Goal: Task Accomplishment & Management: Manage account settings

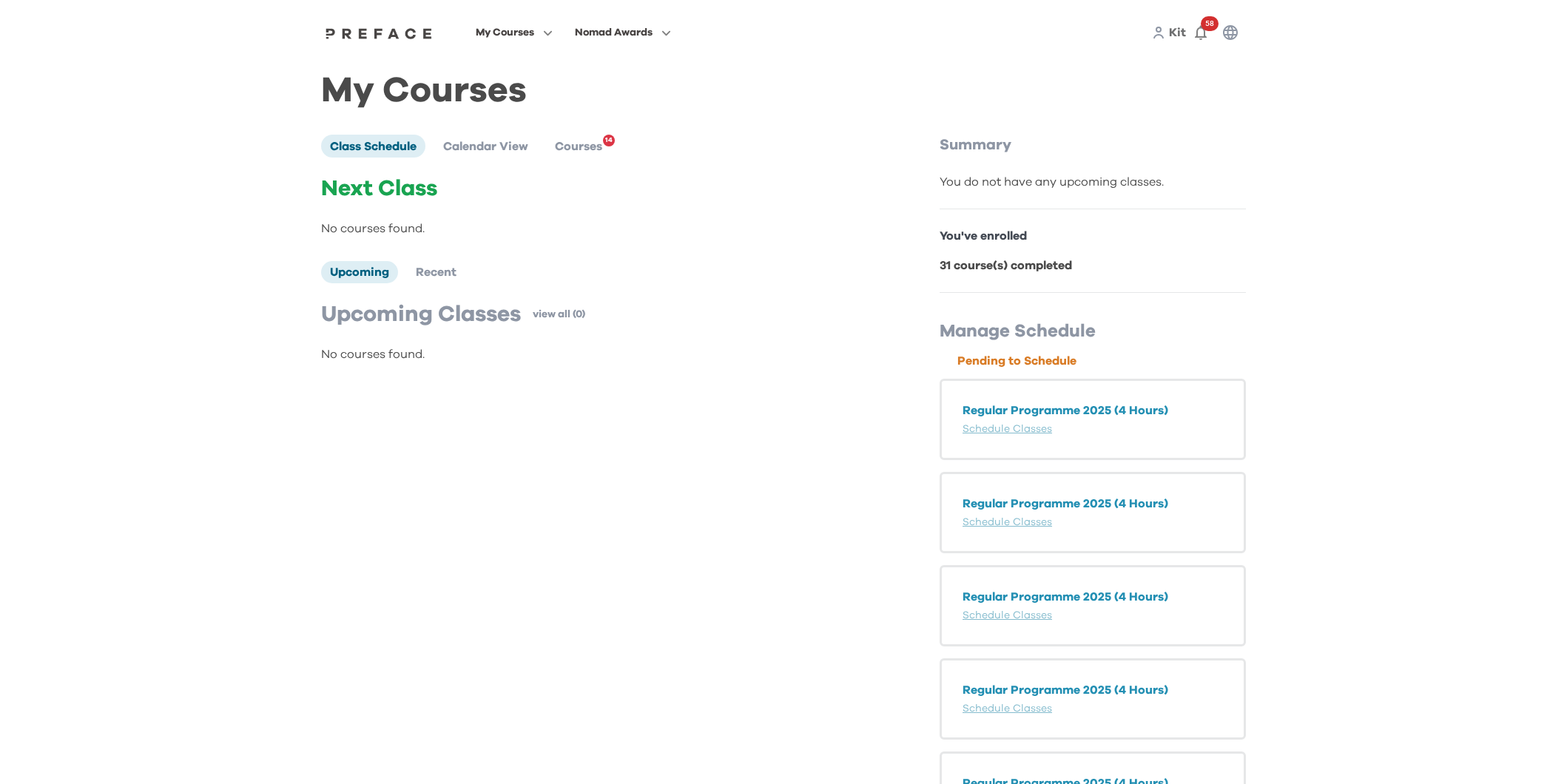
click at [1076, 407] on p "Regular Programme 2025 (4 Hours)" at bounding box center [1093, 411] width 260 height 18
click at [1014, 427] on link "Schedule Classes" at bounding box center [1008, 429] width 90 height 11
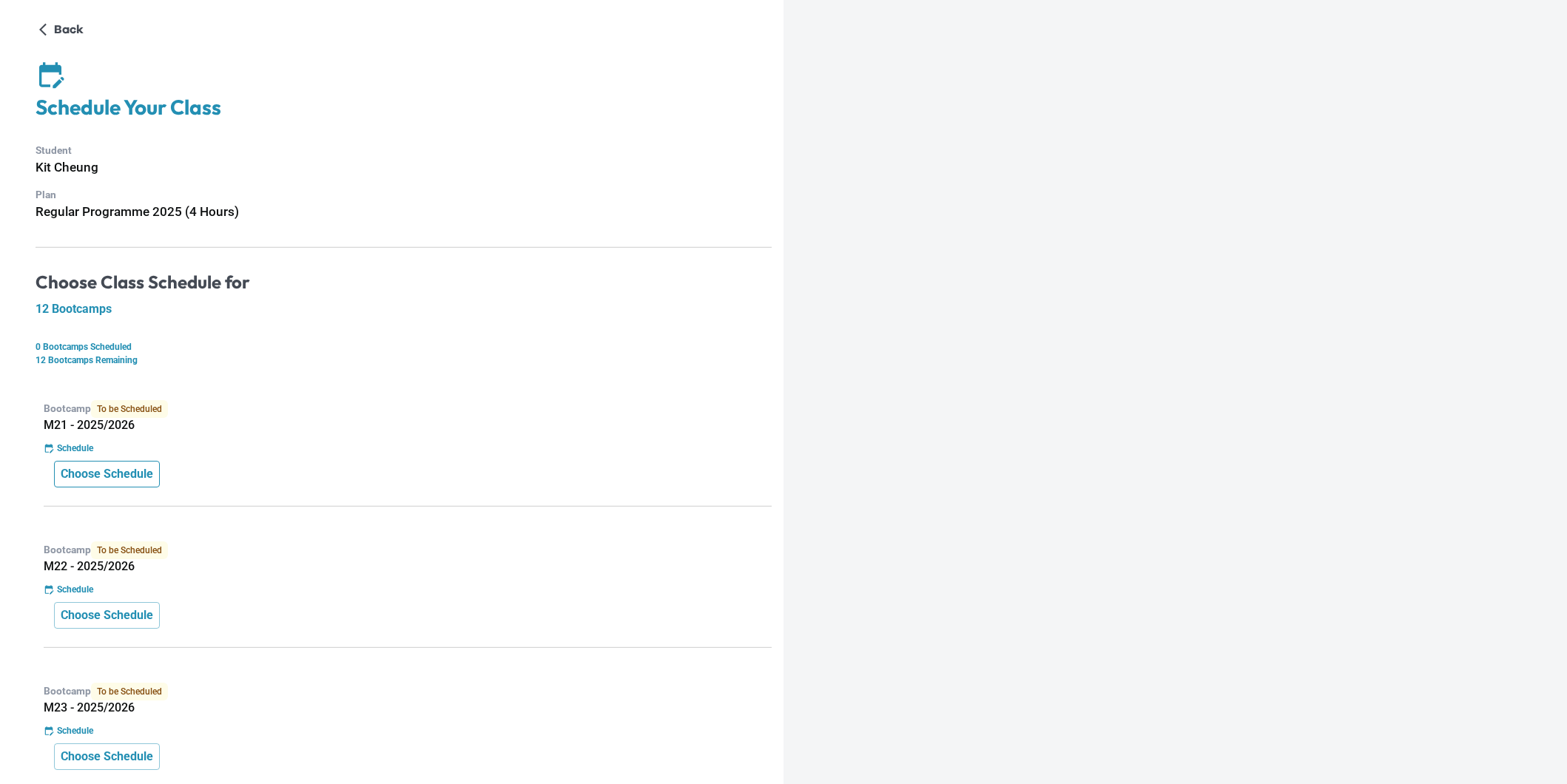
click at [143, 478] on p "Choose Schedule" at bounding box center [107, 475] width 92 height 18
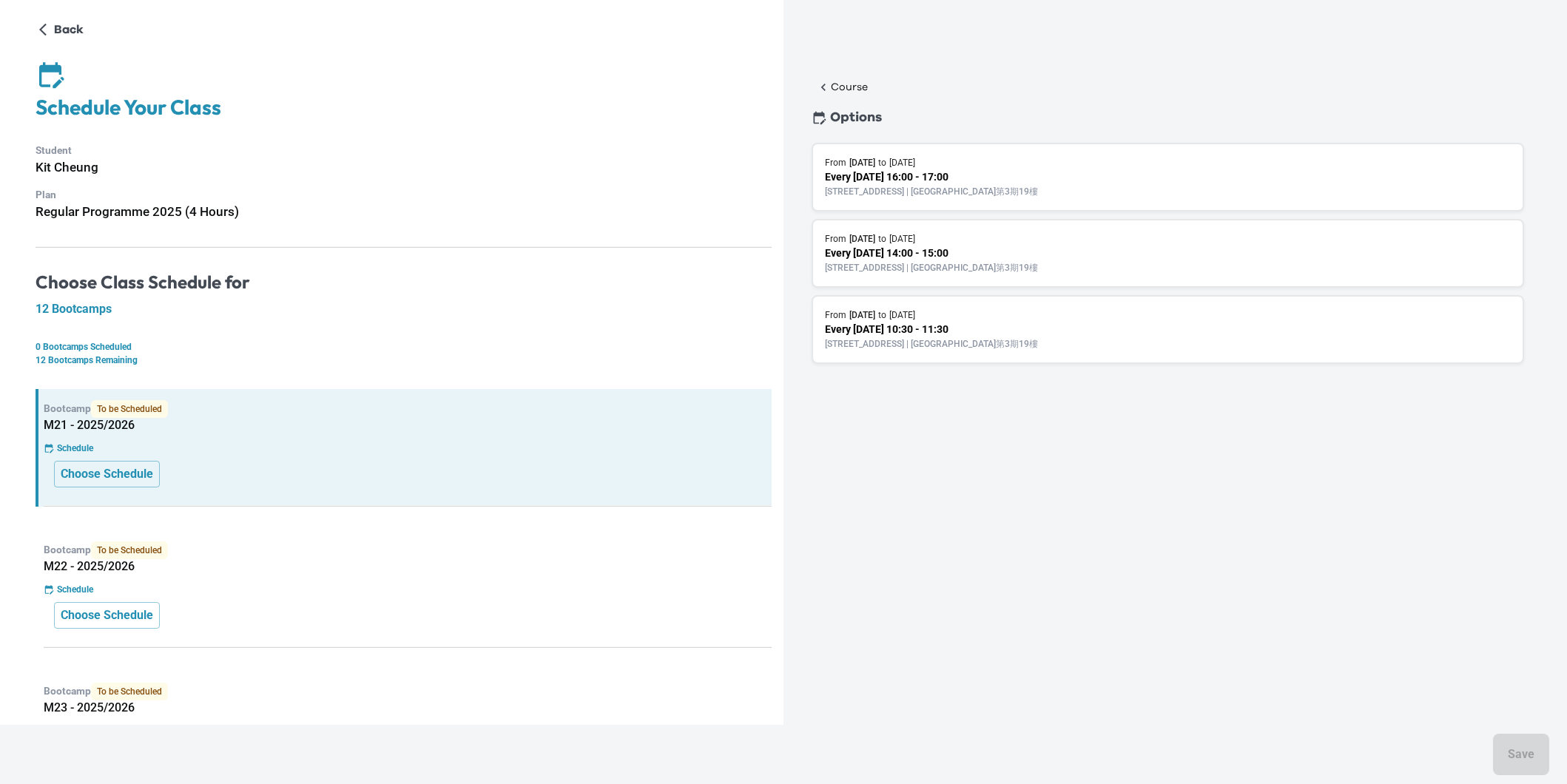
click at [1020, 323] on p "Every [DATE] 10:30 - 11:30" at bounding box center [1168, 329] width 686 height 15
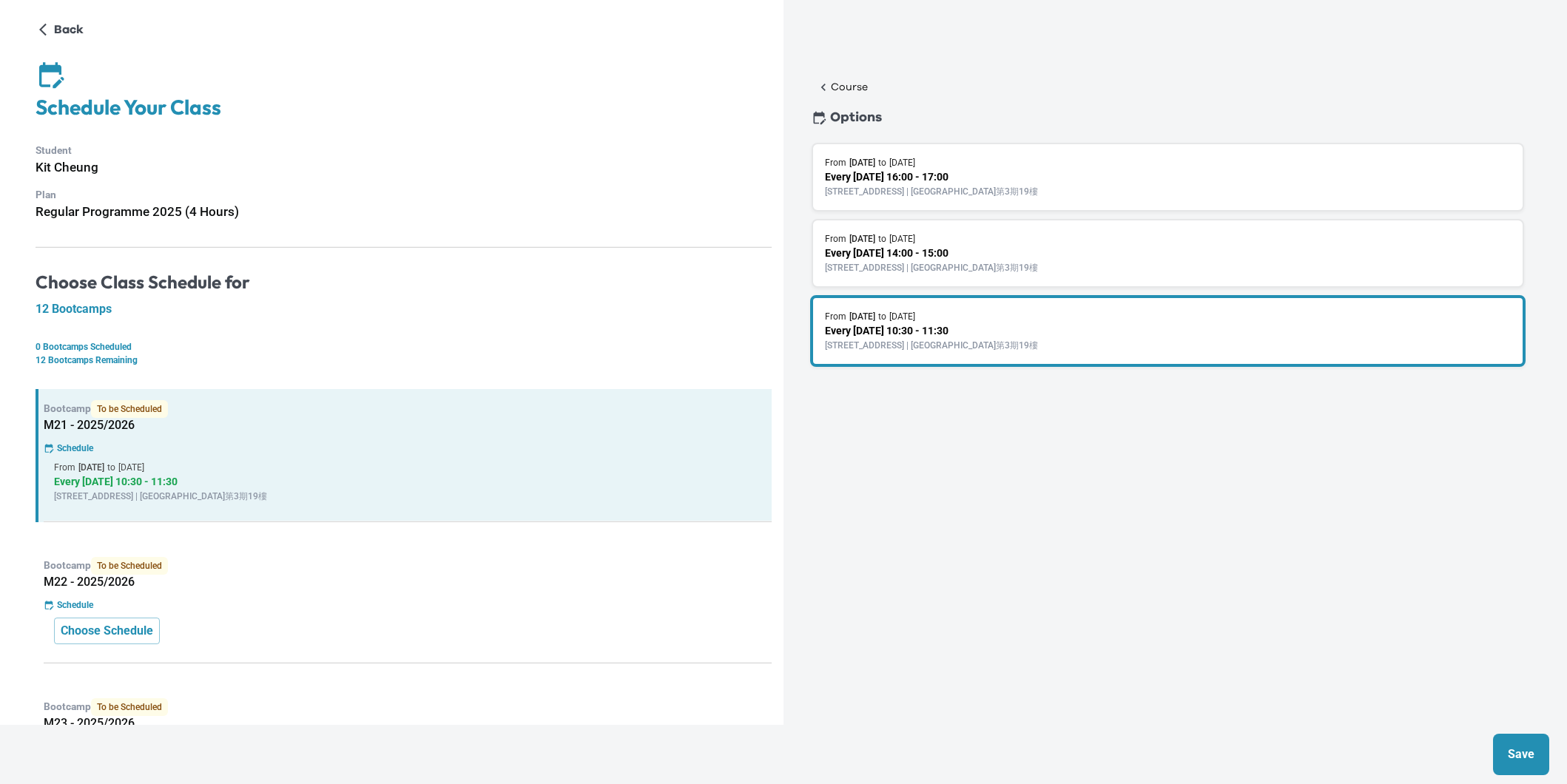
click at [1535, 750] on button "Save" at bounding box center [1521, 754] width 57 height 41
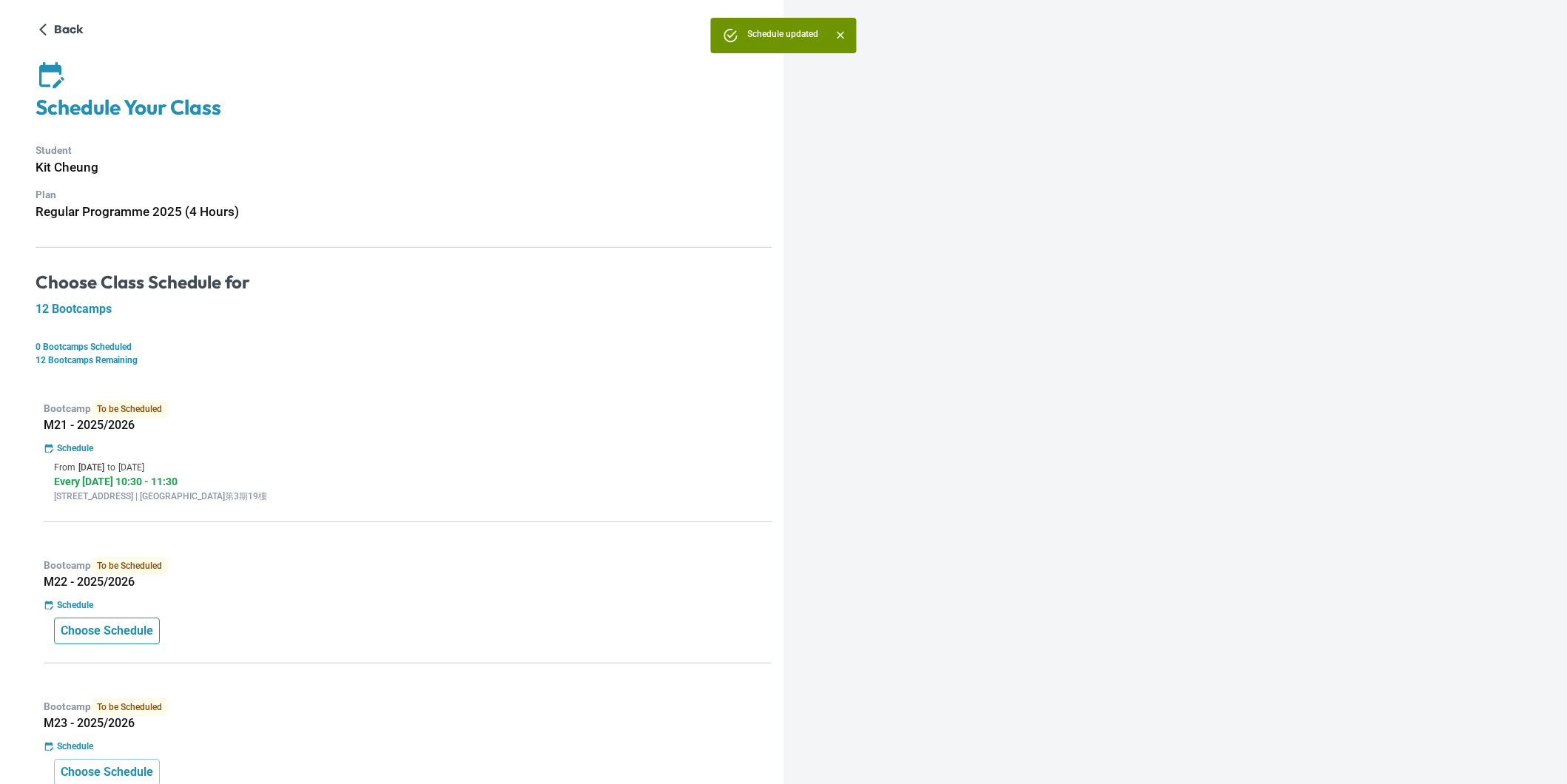
click at [153, 632] on p "Choose Schedule" at bounding box center [107, 631] width 92 height 18
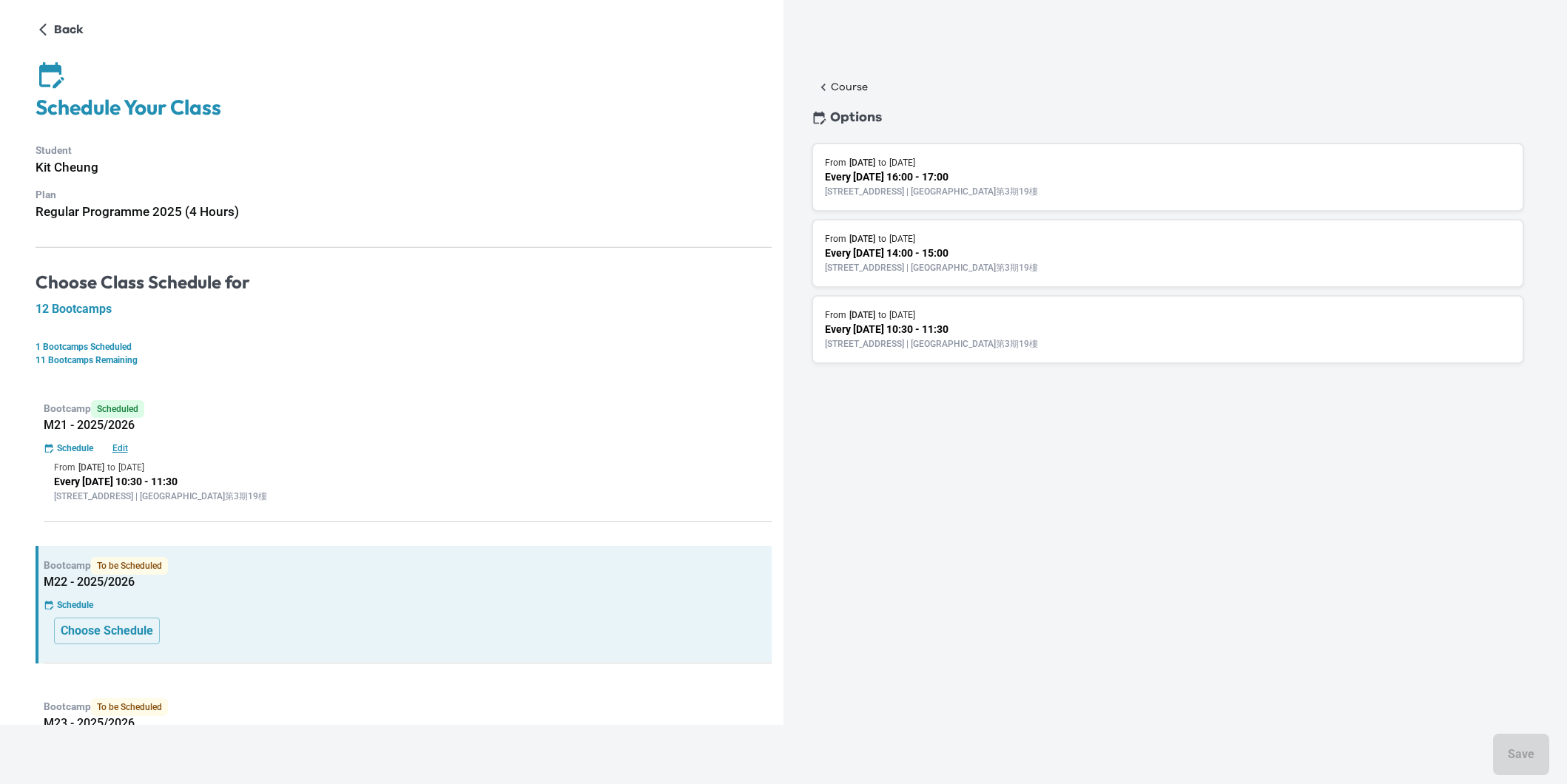
click at [982, 337] on p "[STREET_ADDRESS] | [GEOGRAPHIC_DATA]第3期19樓" at bounding box center [1168, 344] width 686 height 13
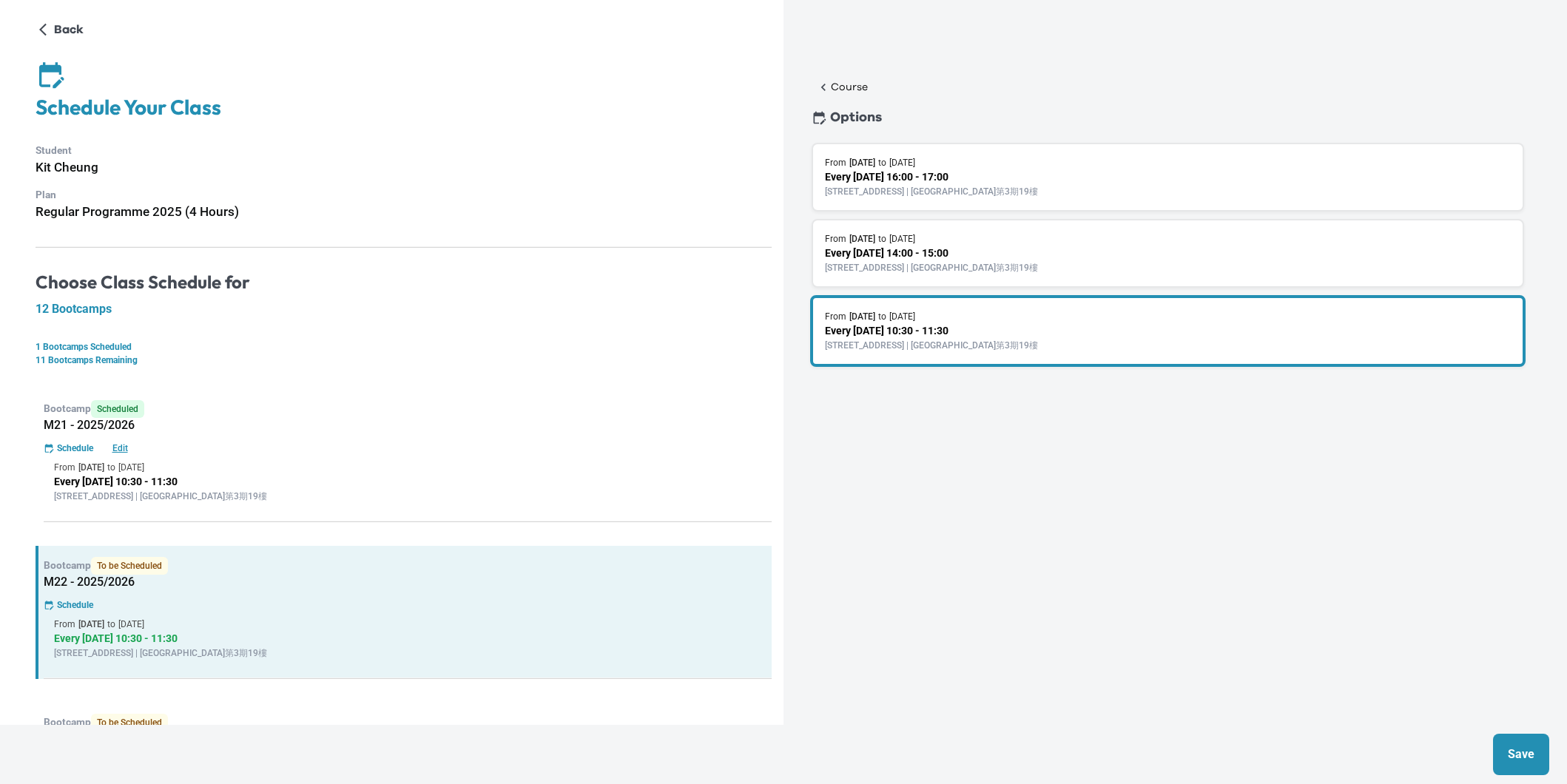
click at [1509, 744] on button "Save" at bounding box center [1521, 754] width 57 height 41
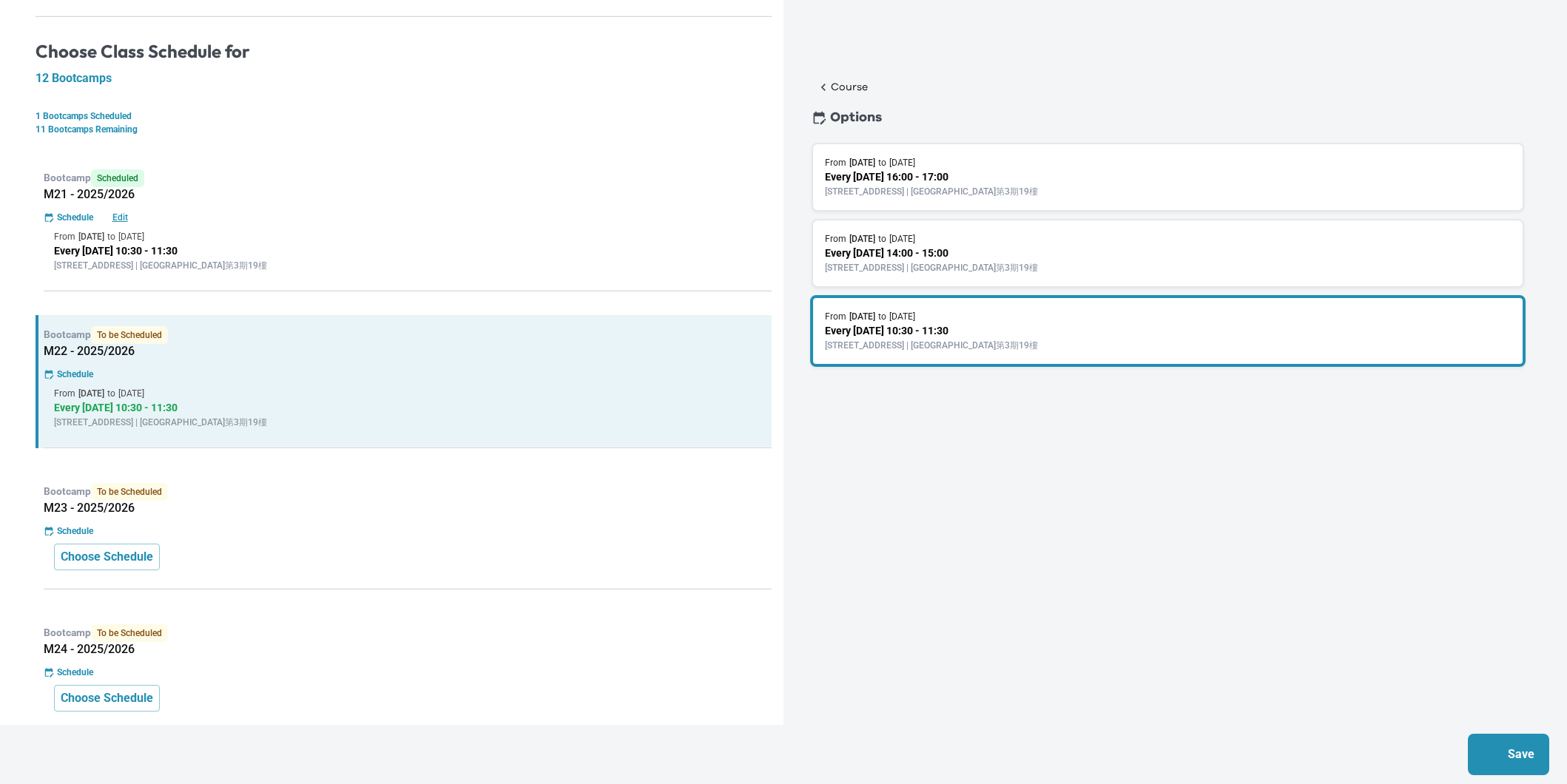
scroll to position [235, 0]
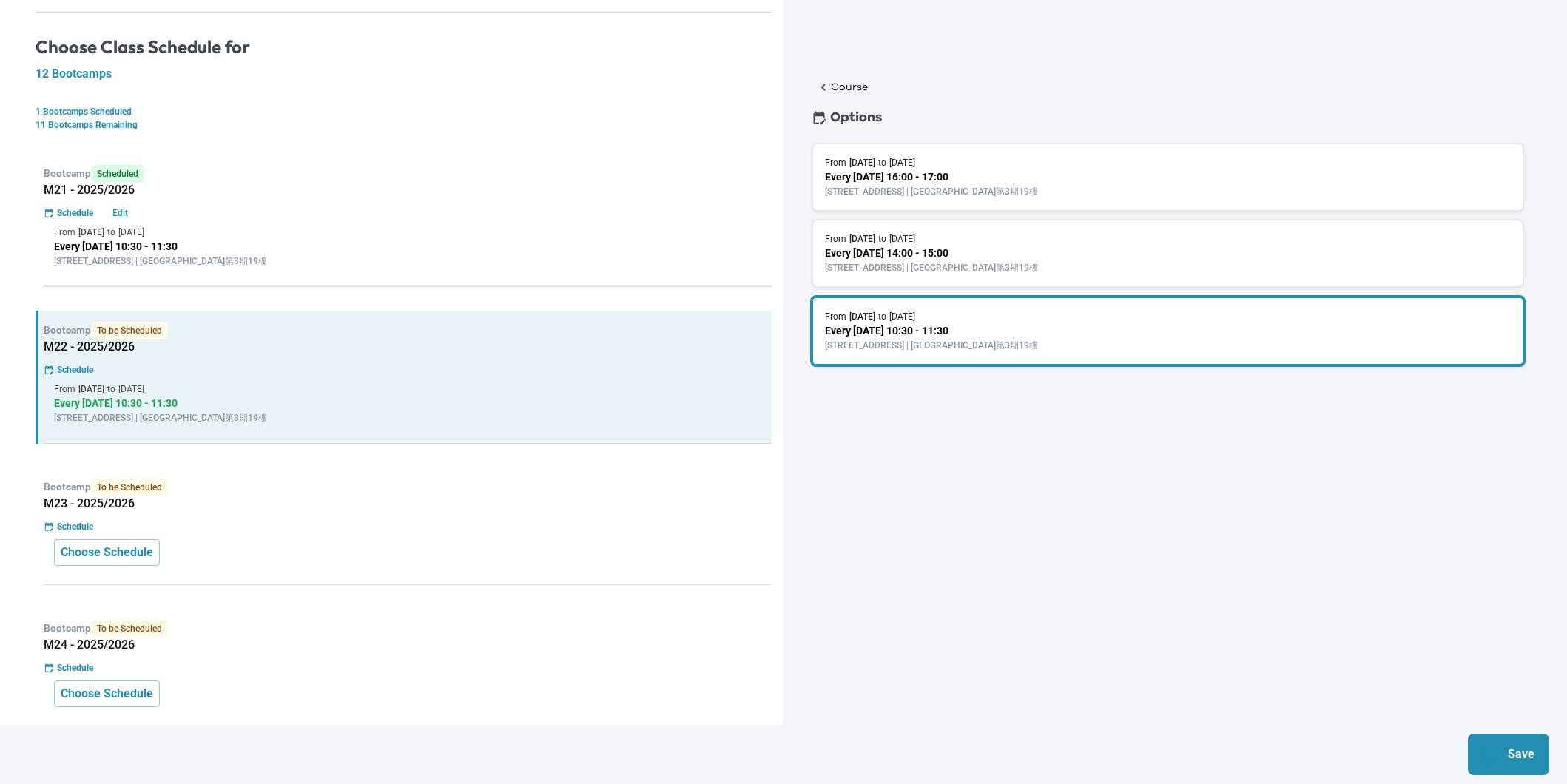
click at [443, 542] on div "Choose Schedule" at bounding box center [407, 553] width 707 height 27
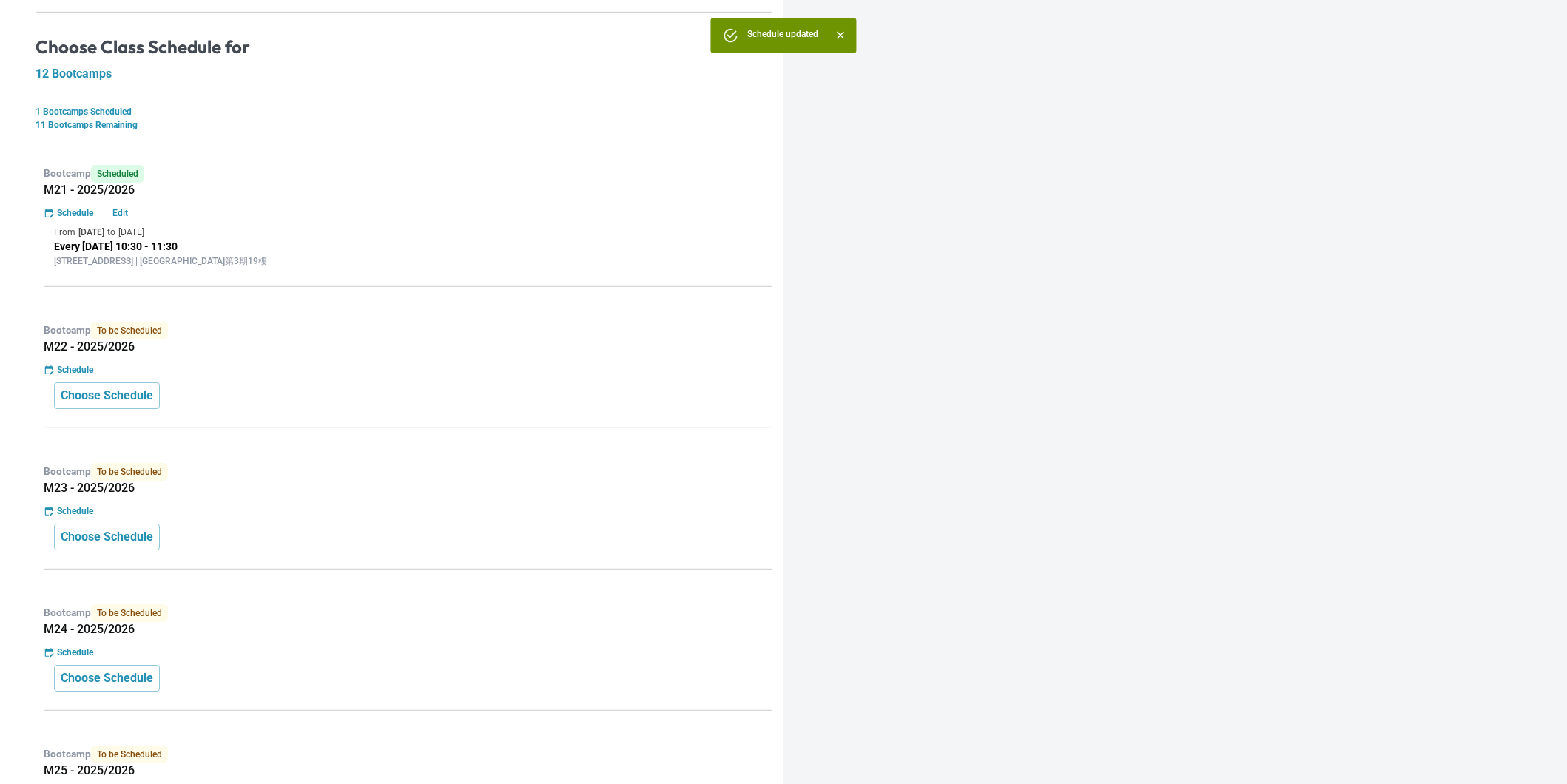
click at [558, 478] on p "Bootcamp To be Scheduled" at bounding box center [407, 472] width 728 height 18
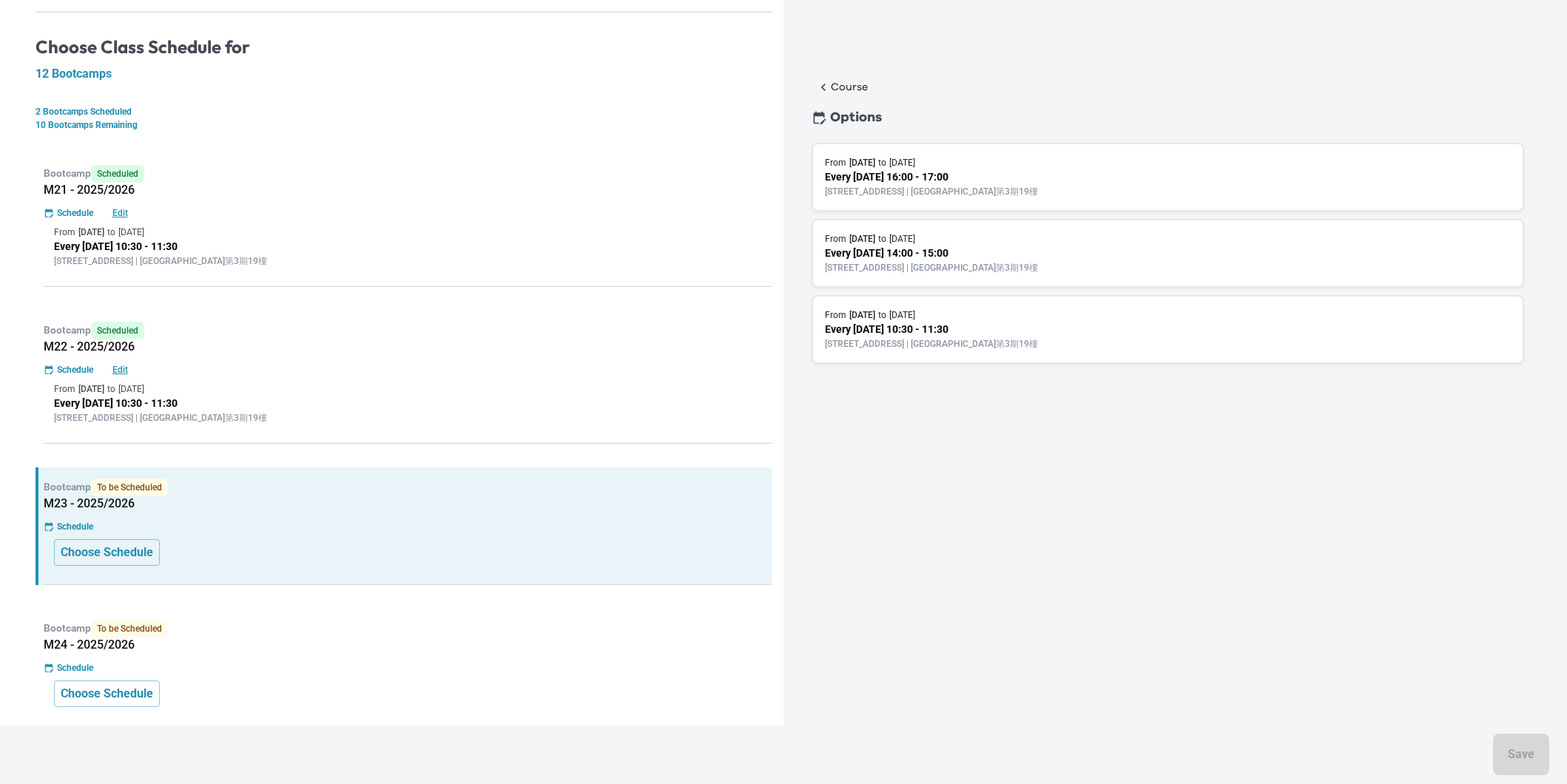
click at [975, 317] on div "From [DATE] to [DATE]" at bounding box center [1168, 315] width 686 height 13
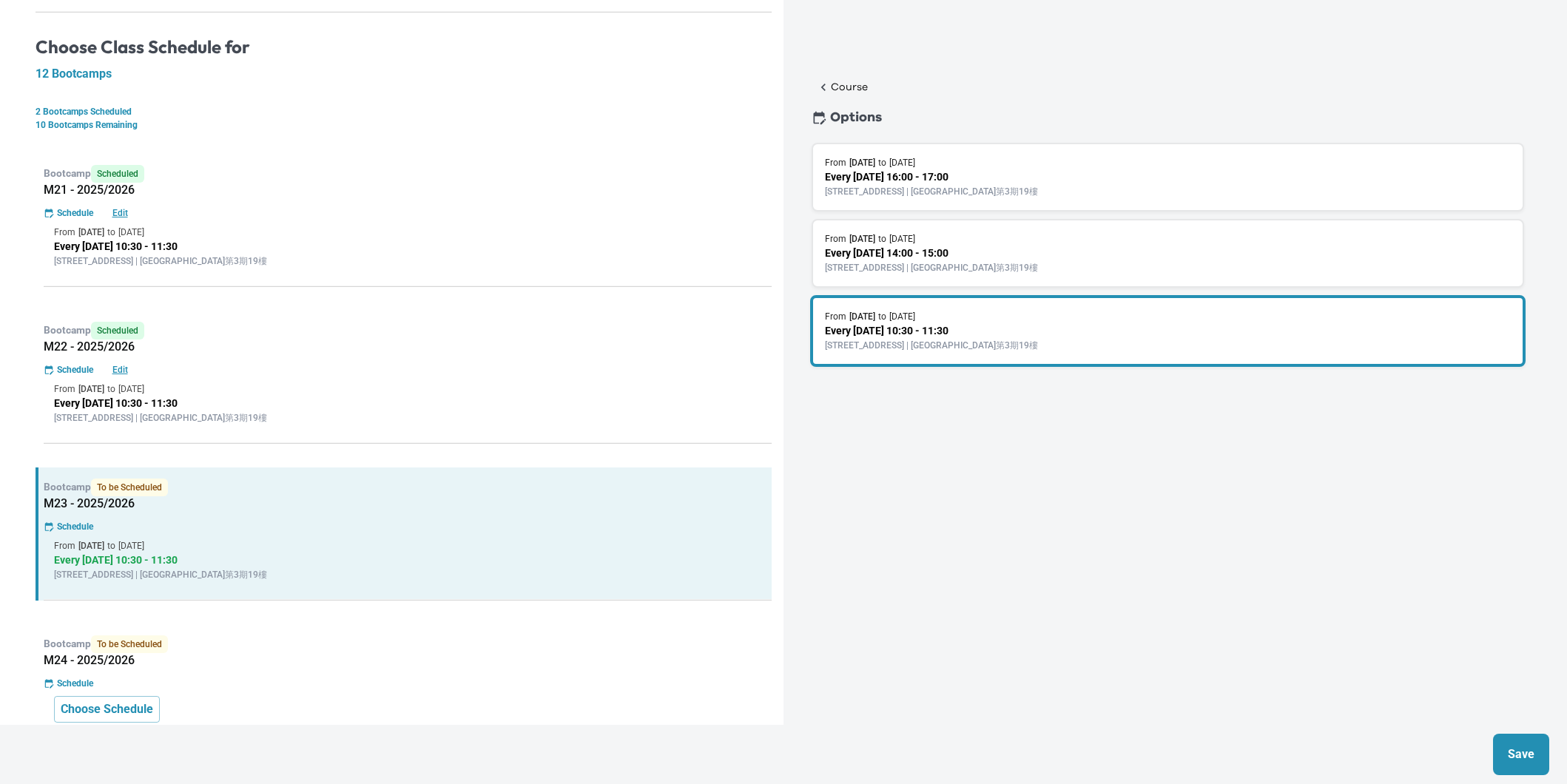
click at [1533, 745] on p "Save" at bounding box center [1521, 754] width 27 height 18
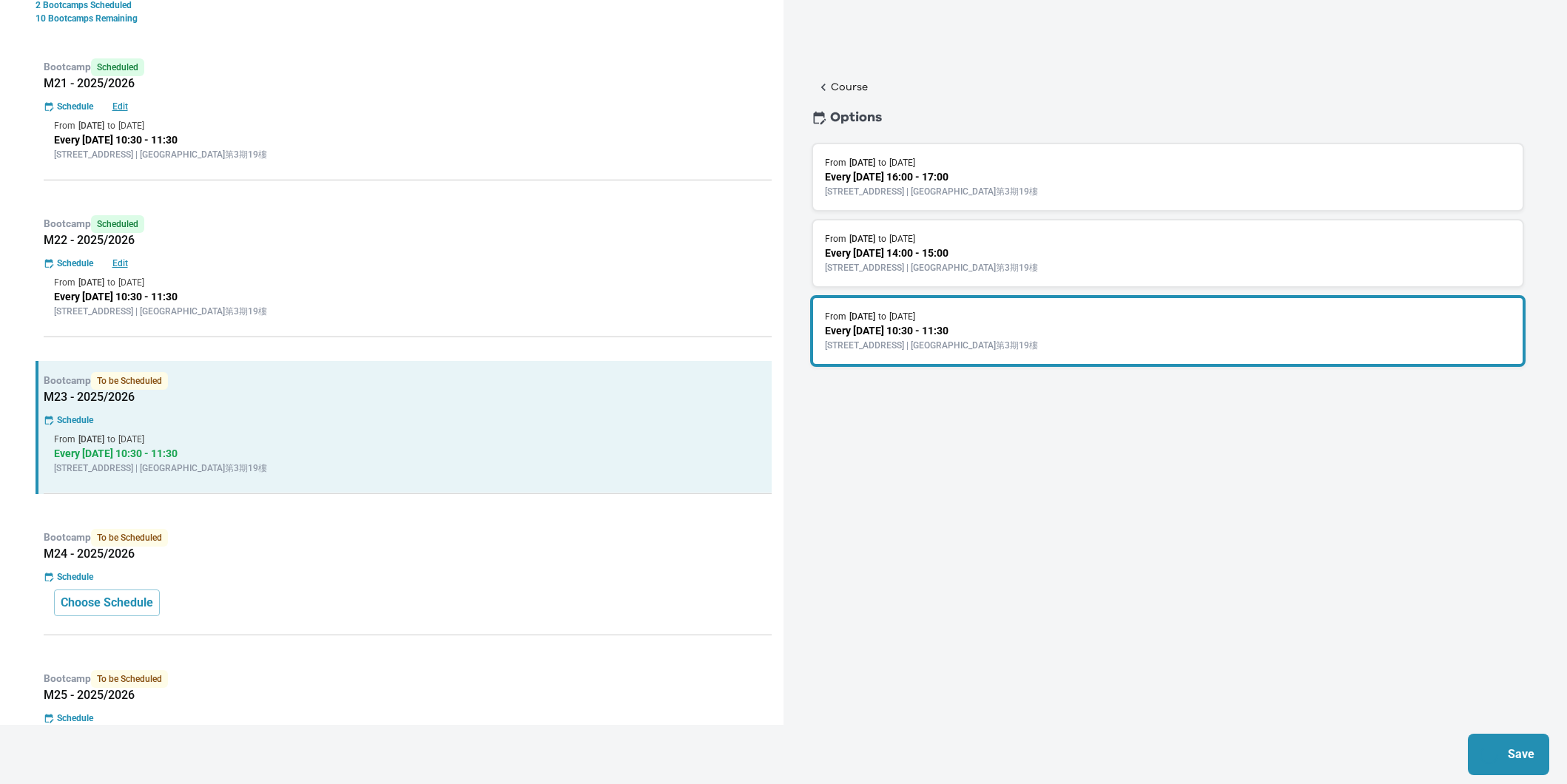
scroll to position [404, 0]
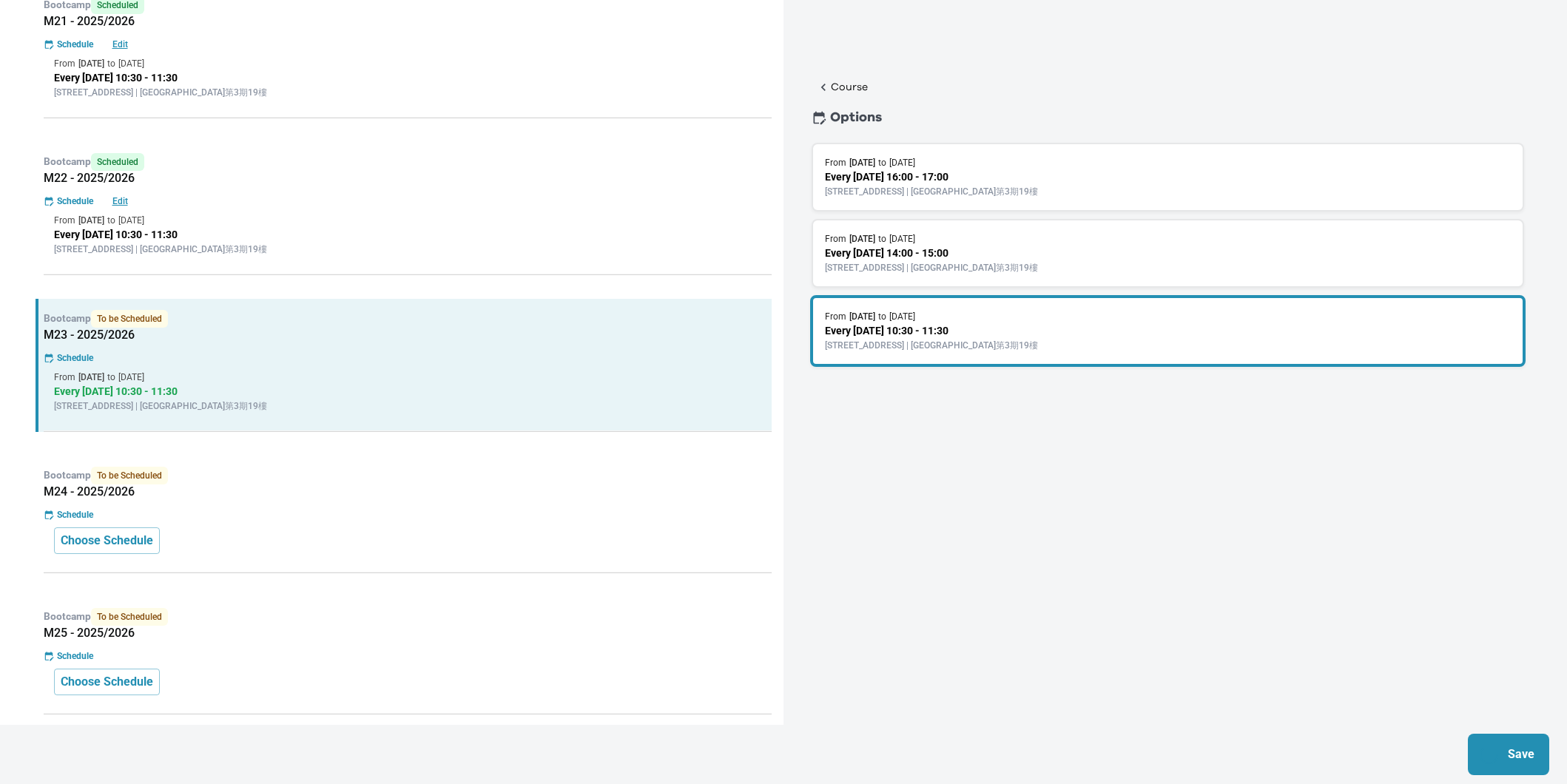
click at [495, 492] on h5 "M24 - 2025/2026" at bounding box center [407, 492] width 728 height 14
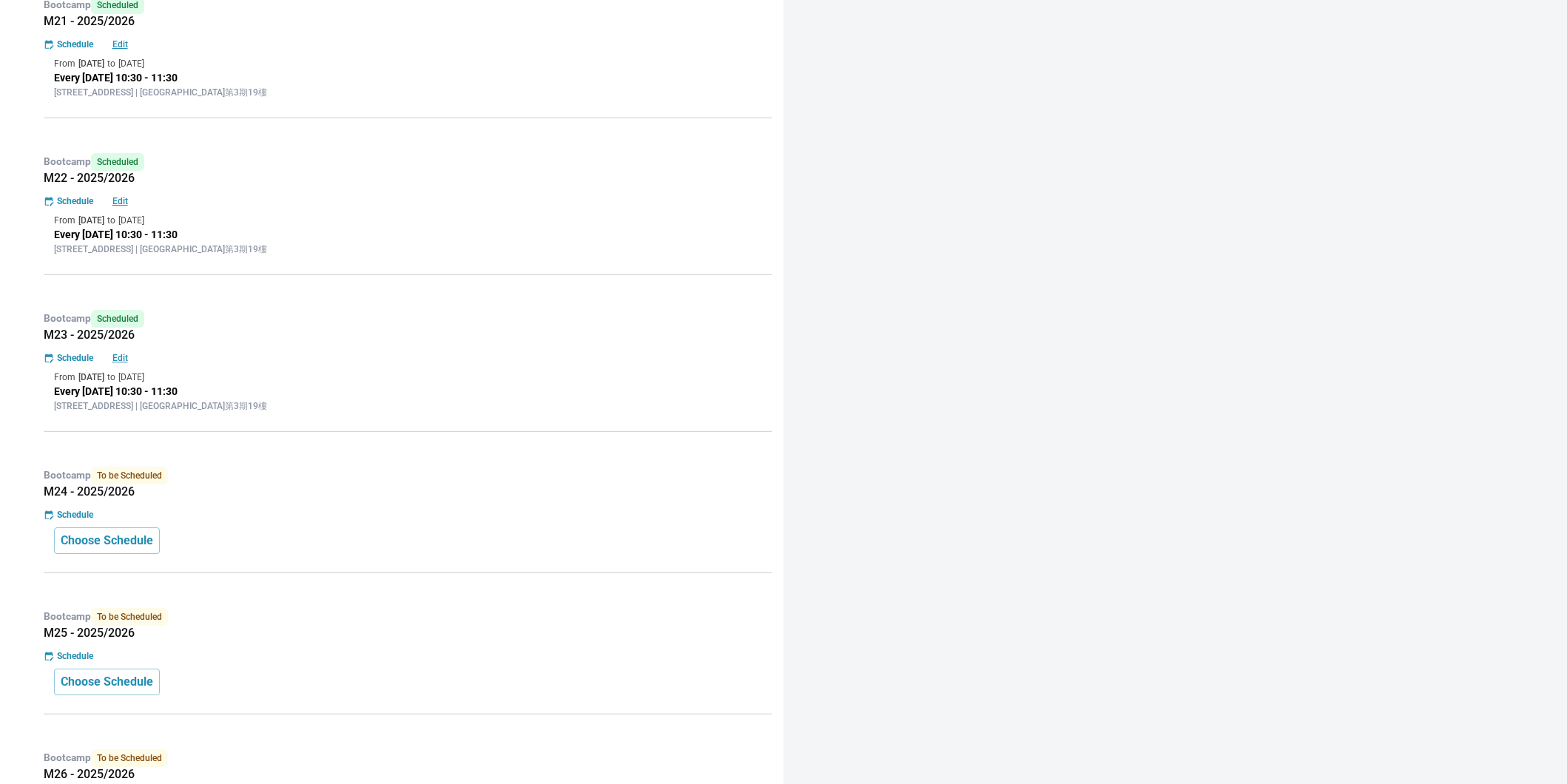
click at [534, 495] on h5 "M24 - 2025/2026" at bounding box center [407, 492] width 728 height 14
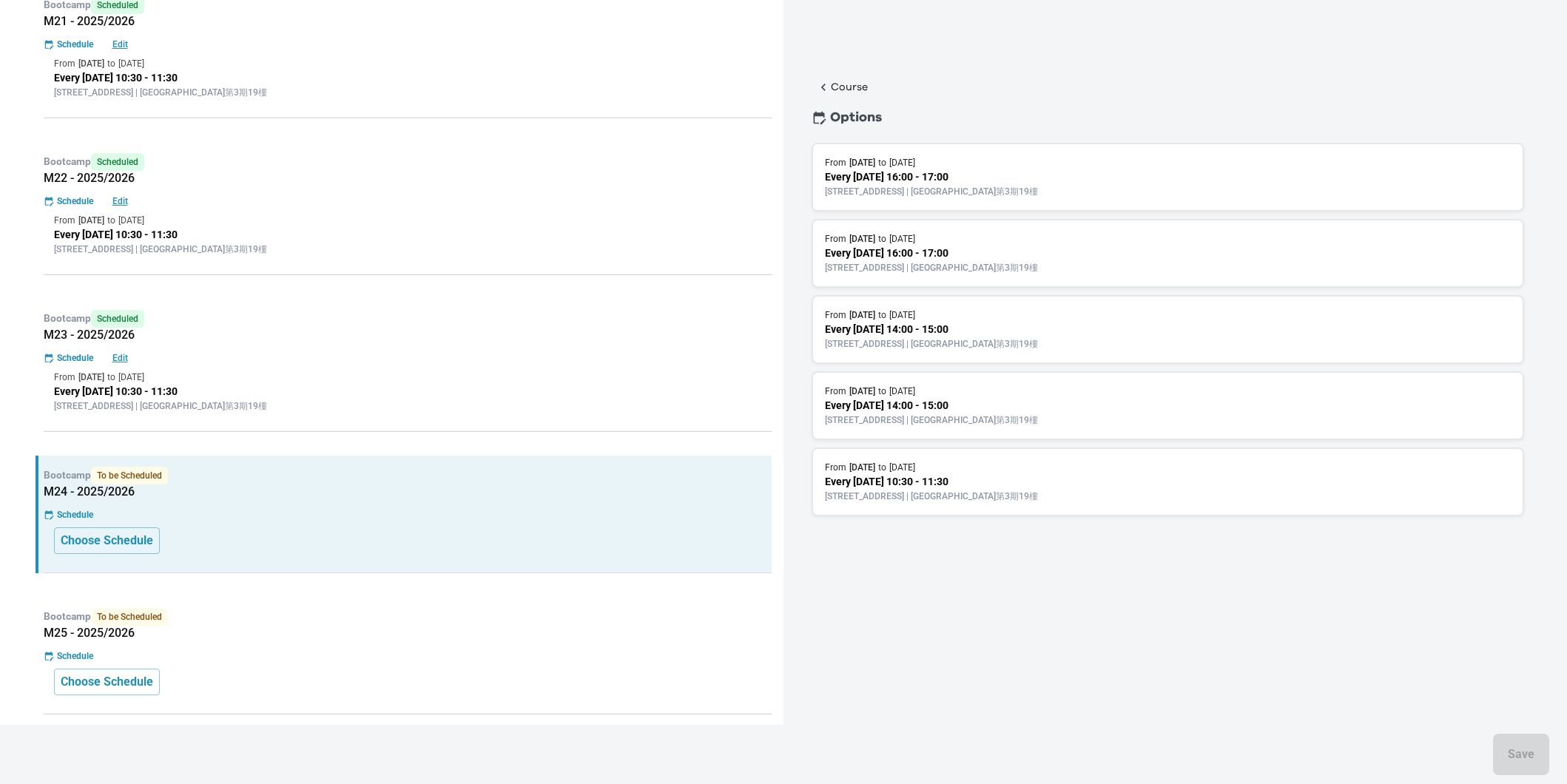
click at [1010, 475] on p "Every [DATE] 10:30 - 11:30" at bounding box center [1168, 482] width 686 height 15
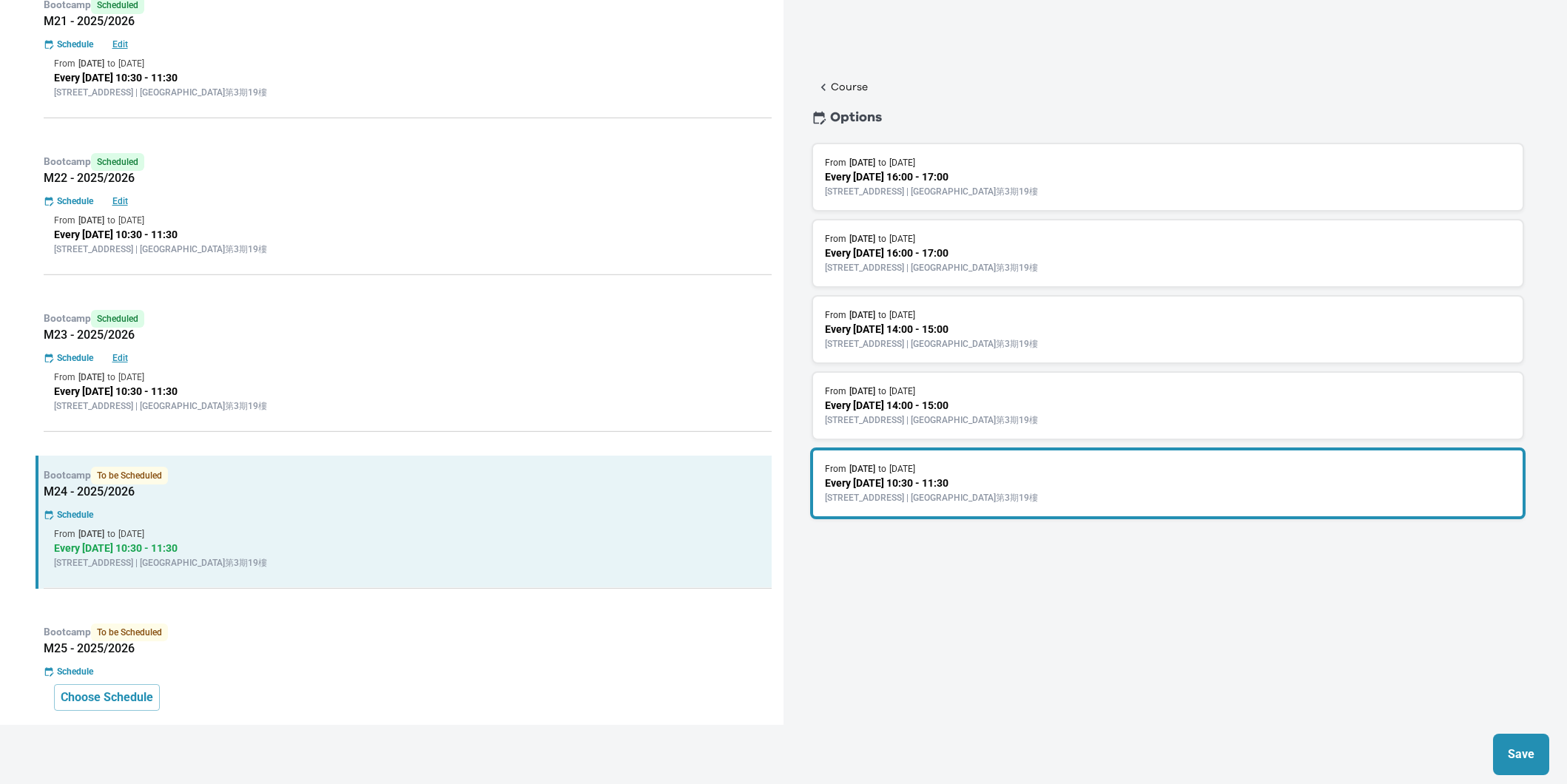
click at [1516, 750] on p "Save" at bounding box center [1521, 754] width 27 height 18
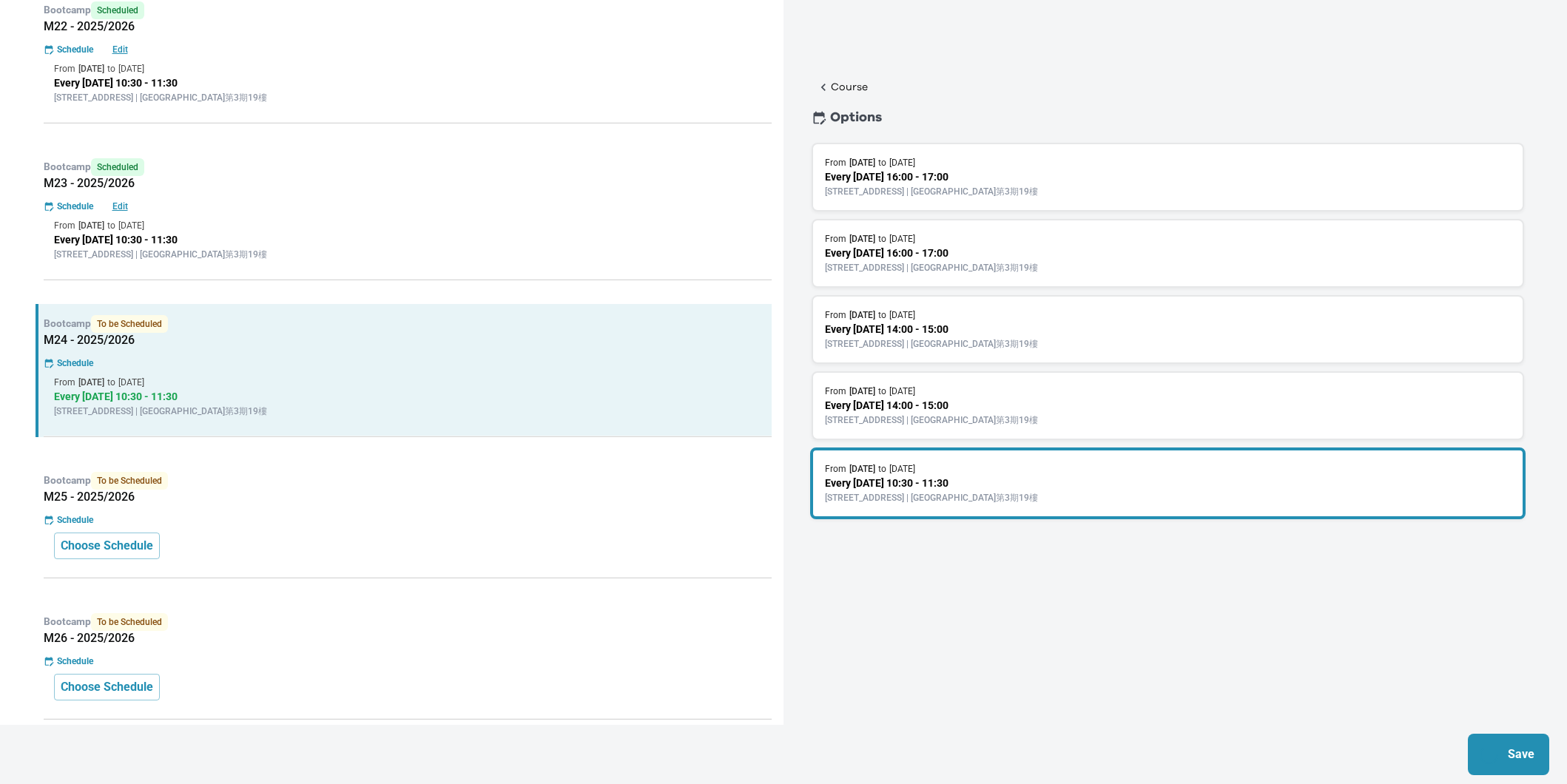
scroll to position [592, 0]
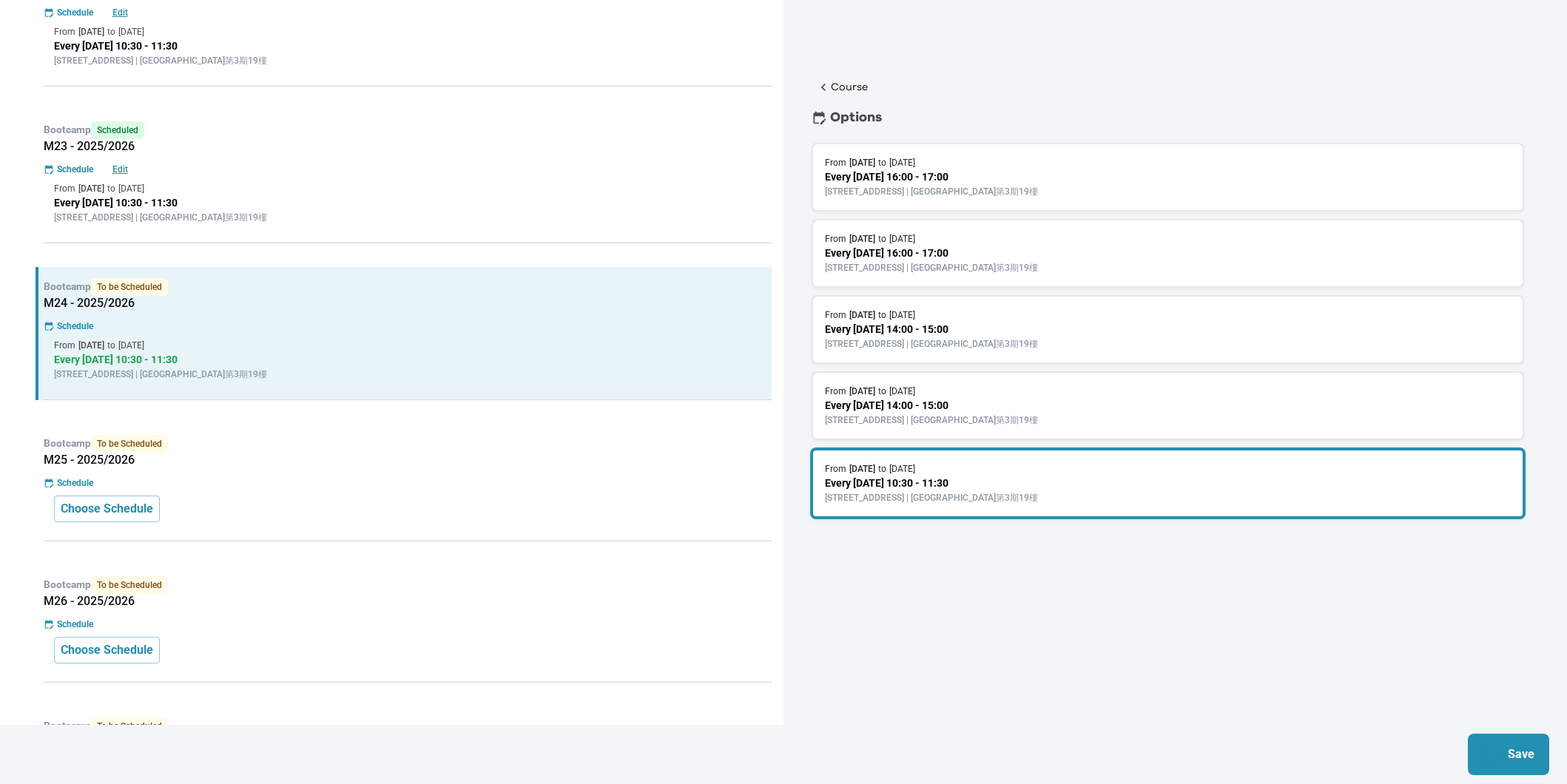
click at [416, 462] on h5 "M25 - 2025/2026" at bounding box center [407, 460] width 728 height 14
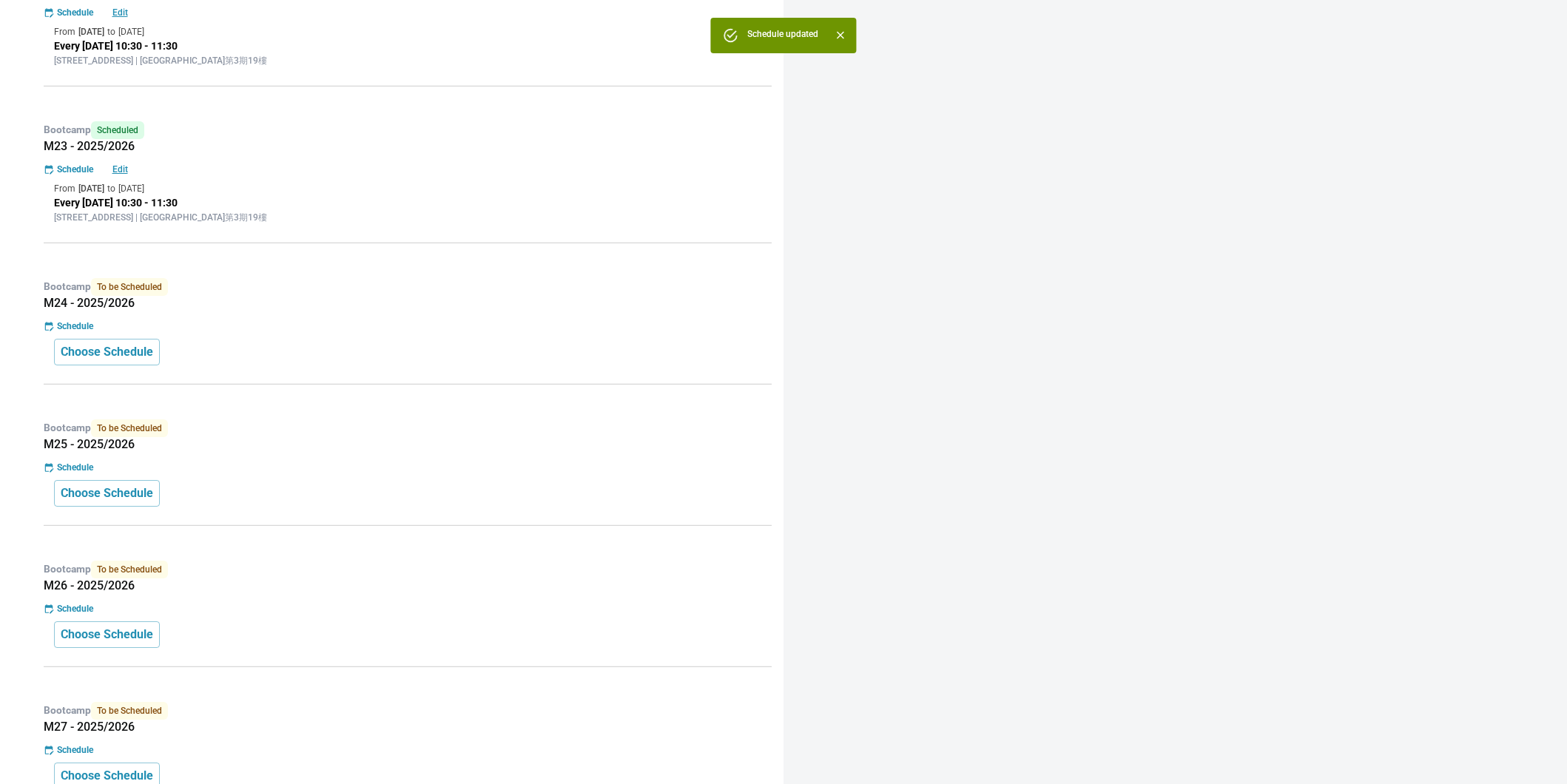
click at [437, 475] on div "Schedule" at bounding box center [407, 467] width 728 height 13
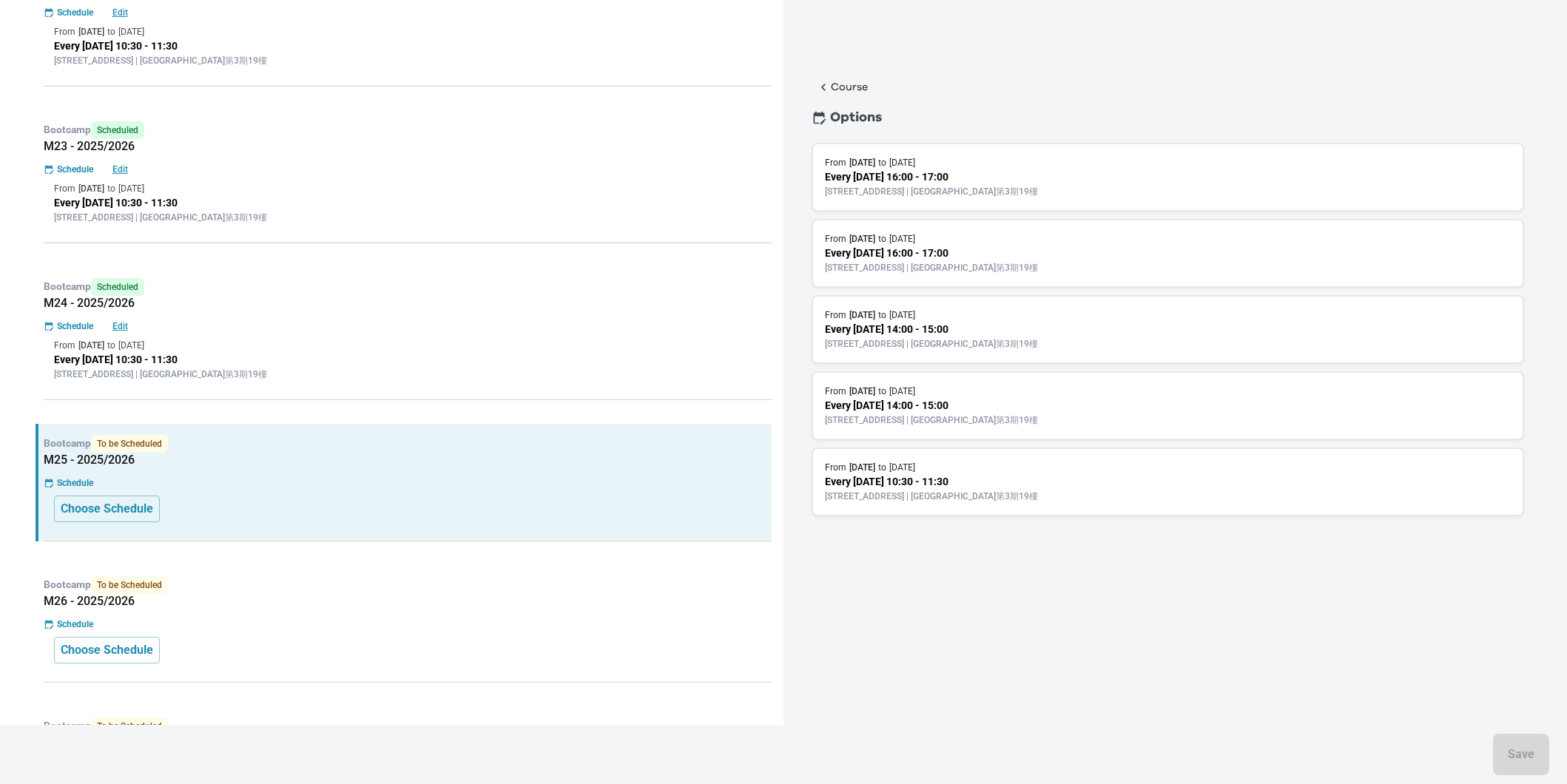
click at [871, 495] on p "[STREET_ADDRESS] | [GEOGRAPHIC_DATA]第3期19樓" at bounding box center [1168, 496] width 686 height 13
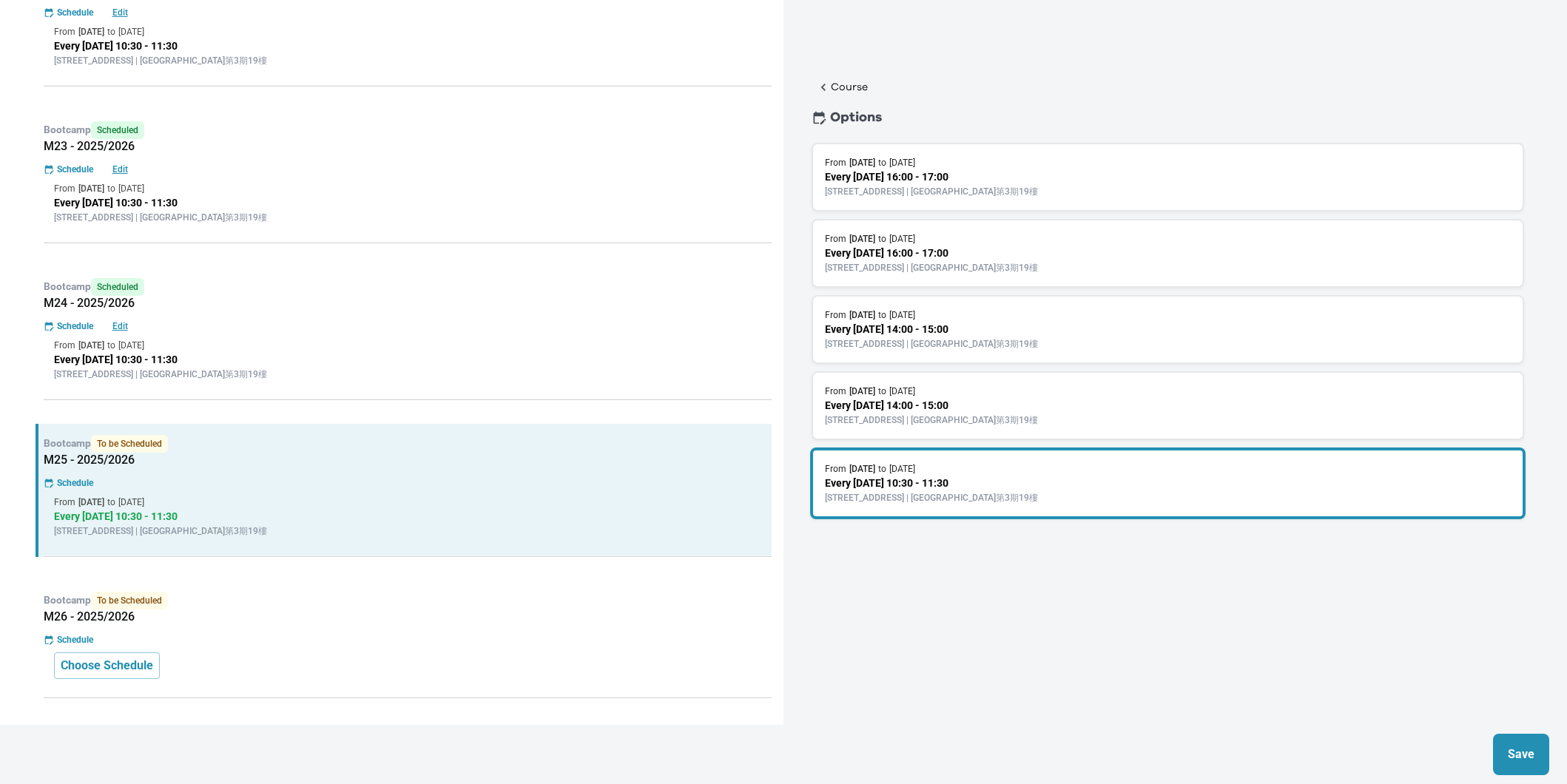
click at [1528, 761] on p "Save" at bounding box center [1521, 754] width 27 height 18
click at [485, 607] on p "Bootcamp To be Scheduled" at bounding box center [407, 601] width 728 height 18
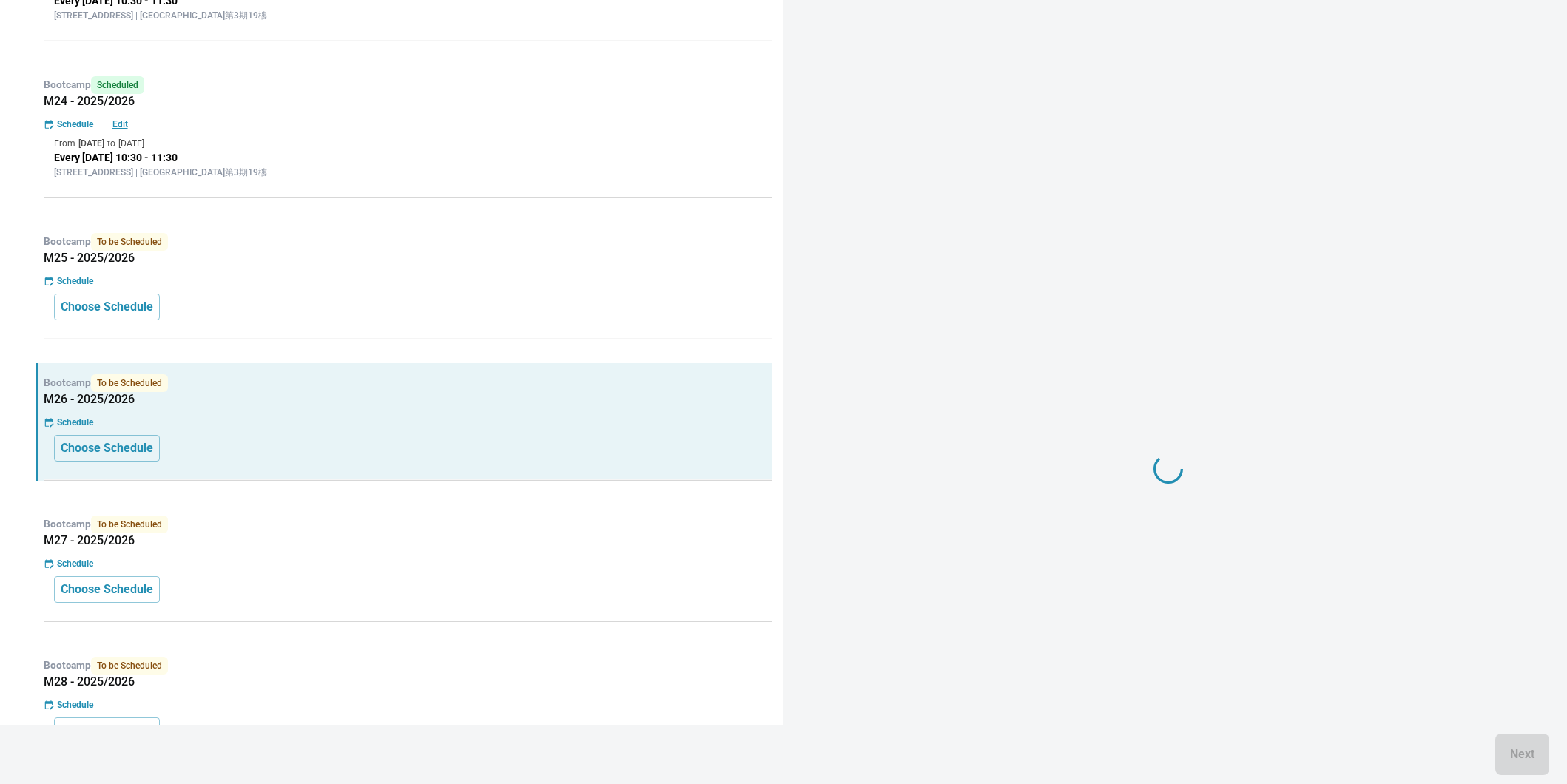
scroll to position [797, 0]
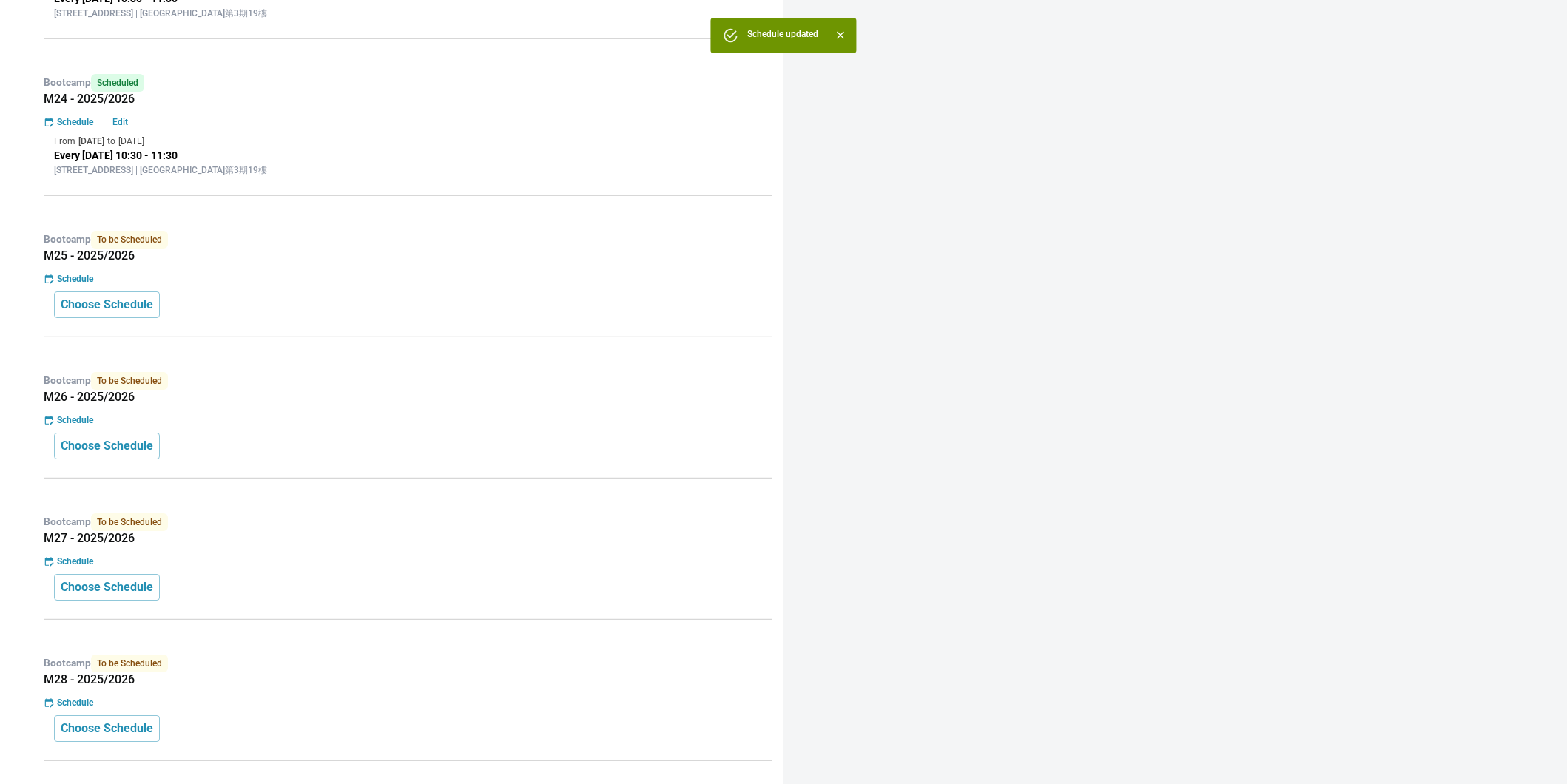
click at [523, 432] on div "Choose Schedule" at bounding box center [407, 446] width 707 height 27
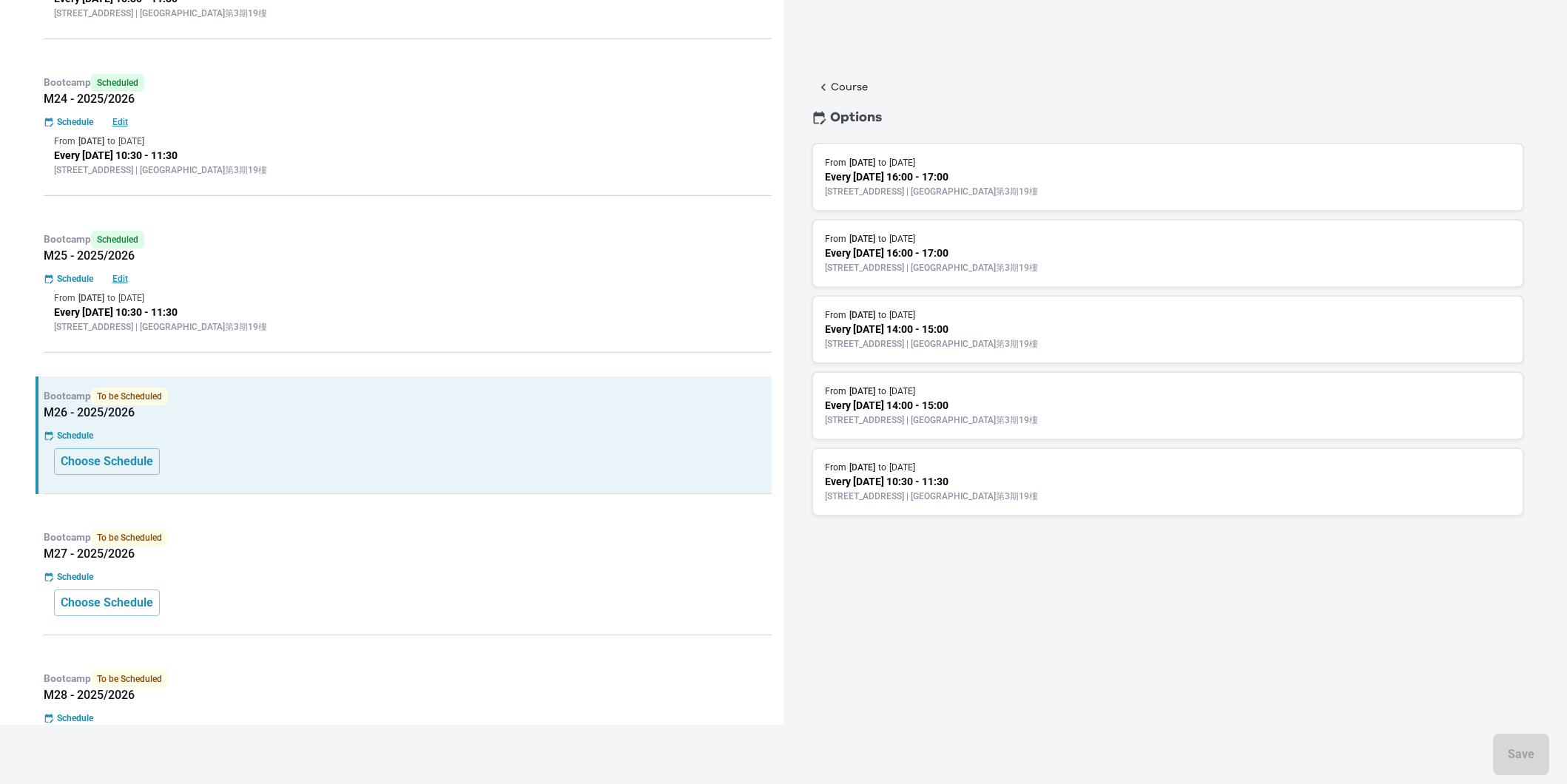
click at [1037, 477] on p "Every [DATE] 10:30 - 11:30" at bounding box center [1168, 482] width 686 height 15
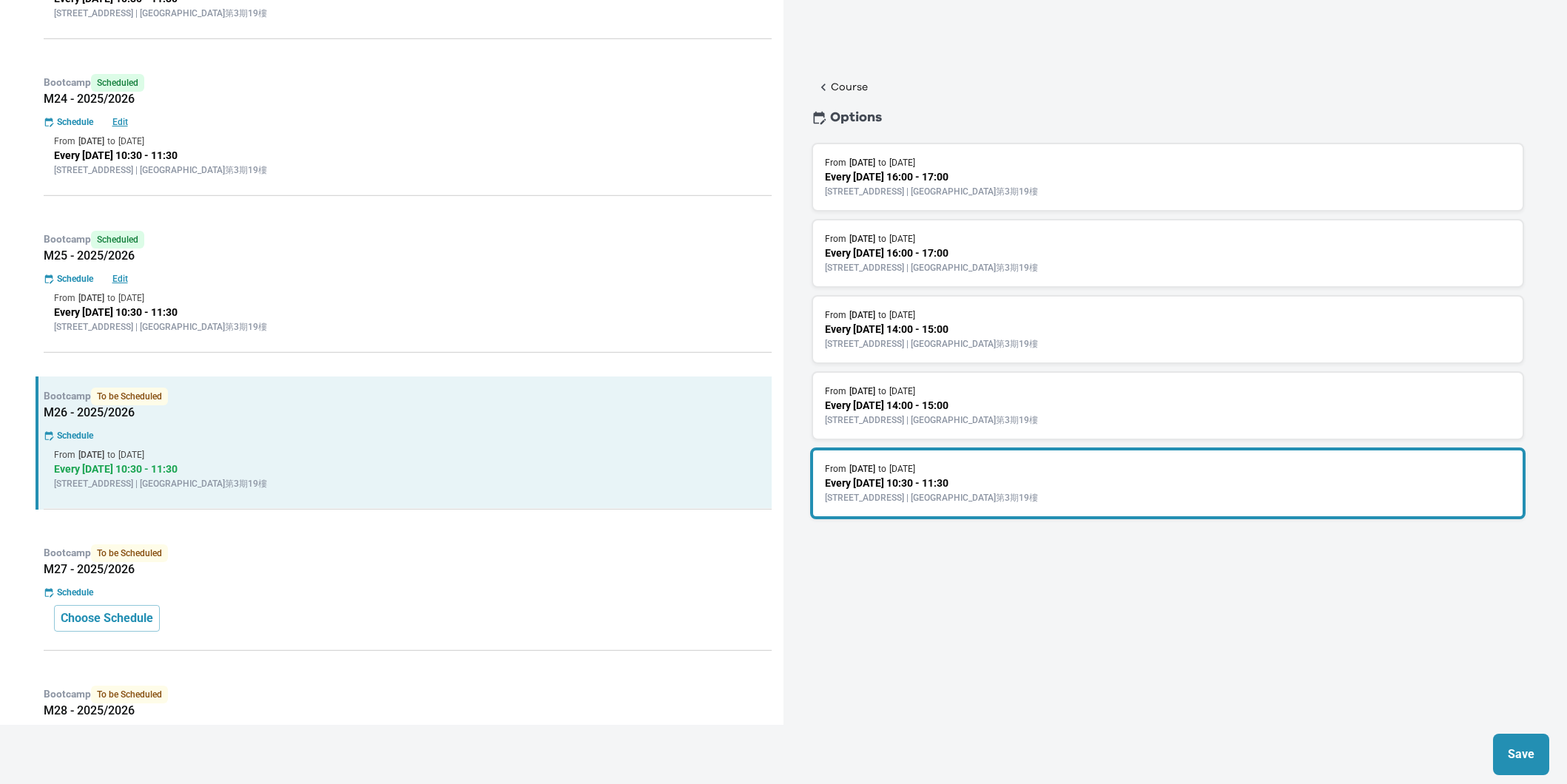
click at [1523, 750] on p "Save" at bounding box center [1521, 754] width 27 height 18
click at [694, 558] on p "Bootcamp To be Scheduled" at bounding box center [407, 553] width 728 height 18
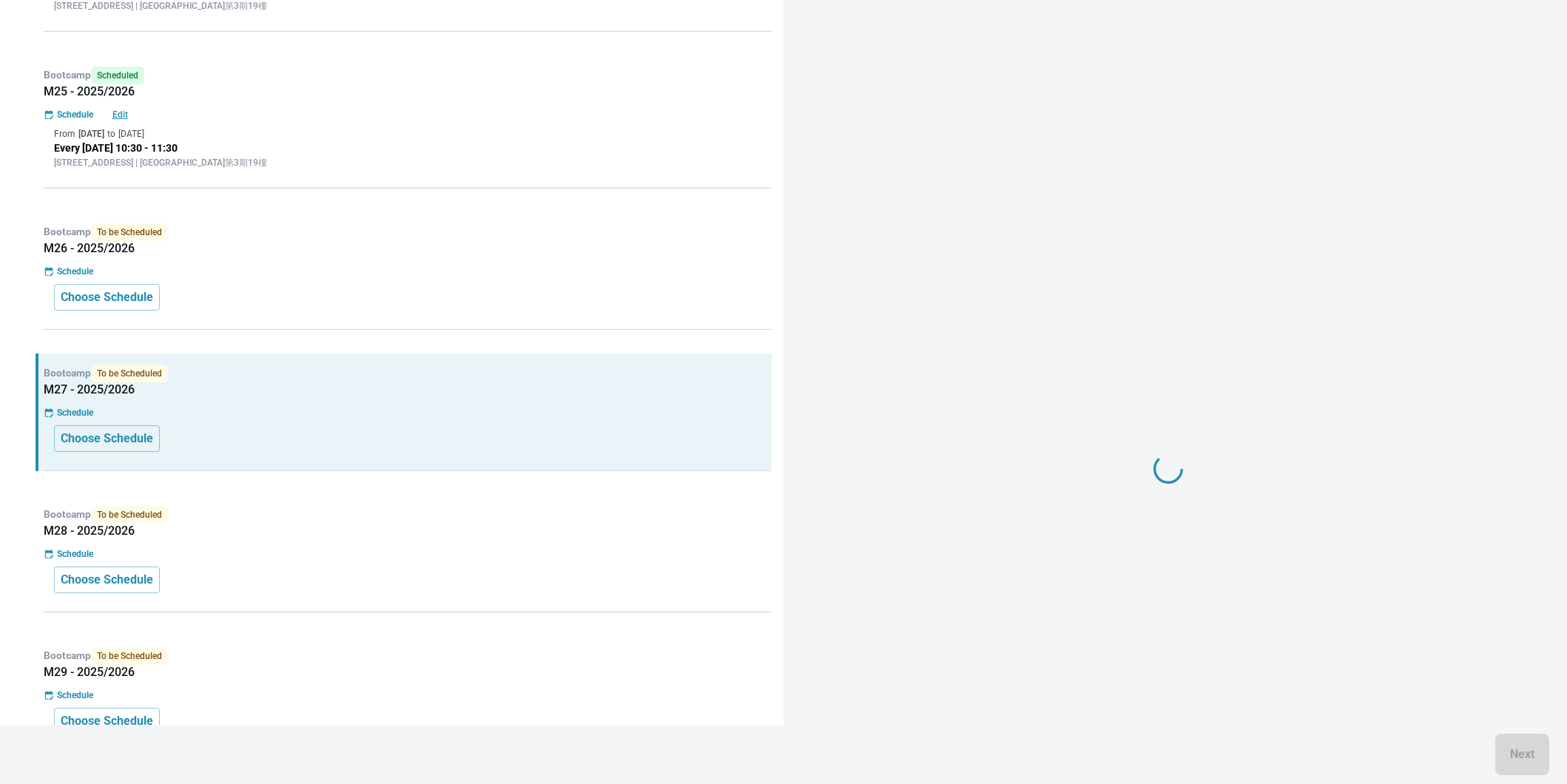
scroll to position [1009, 0]
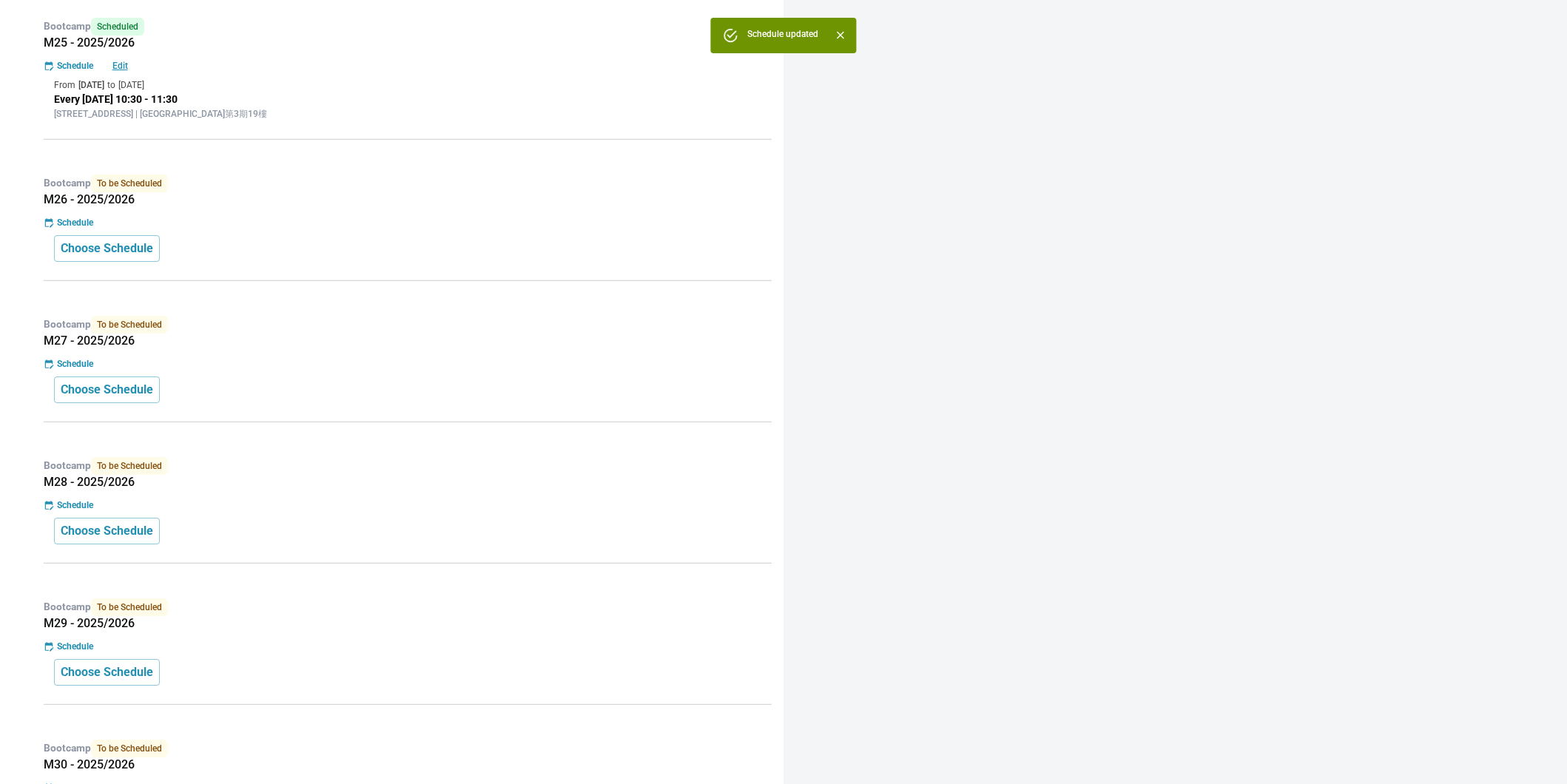
click at [648, 402] on div "Choose Schedule" at bounding box center [407, 390] width 707 height 27
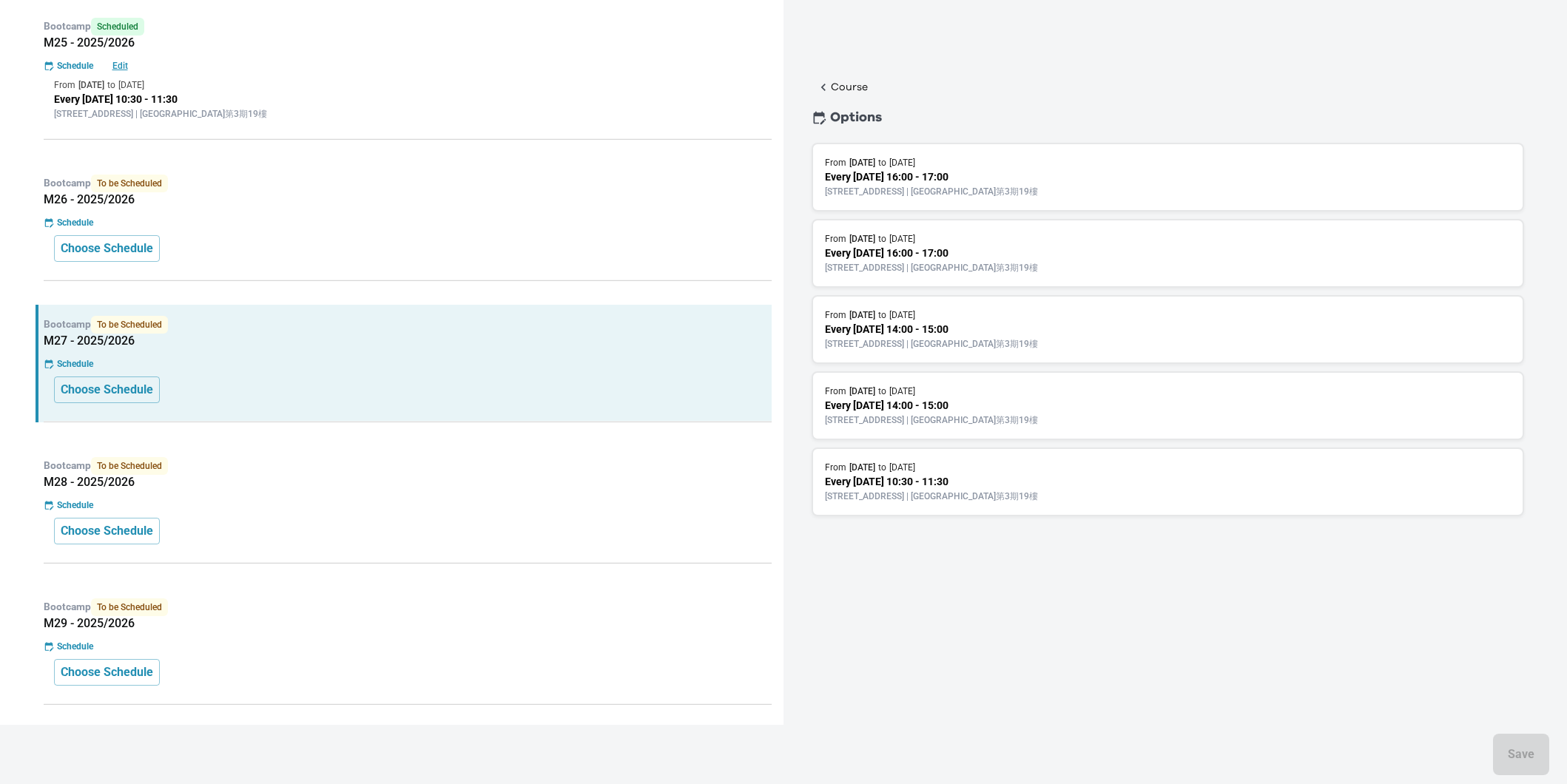
click at [1099, 490] on p "[STREET_ADDRESS] | [GEOGRAPHIC_DATA]第3期19樓" at bounding box center [1168, 496] width 686 height 13
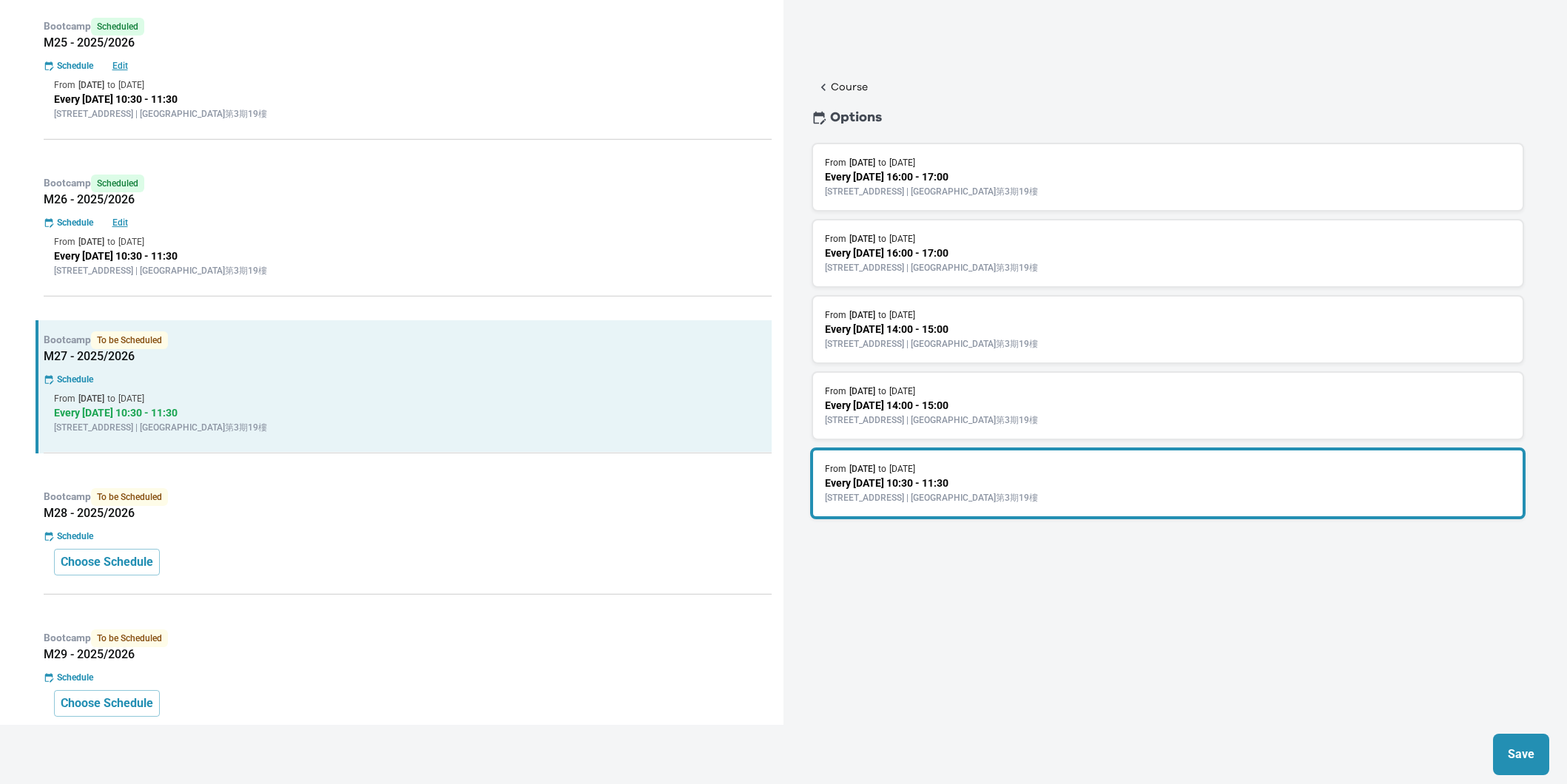
click at [1539, 753] on button "Save" at bounding box center [1521, 754] width 57 height 41
click at [580, 624] on div "Bootcamp To be Scheduled M29 - 2025/2026 Schedule Choose Schedule" at bounding box center [404, 676] width 736 height 118
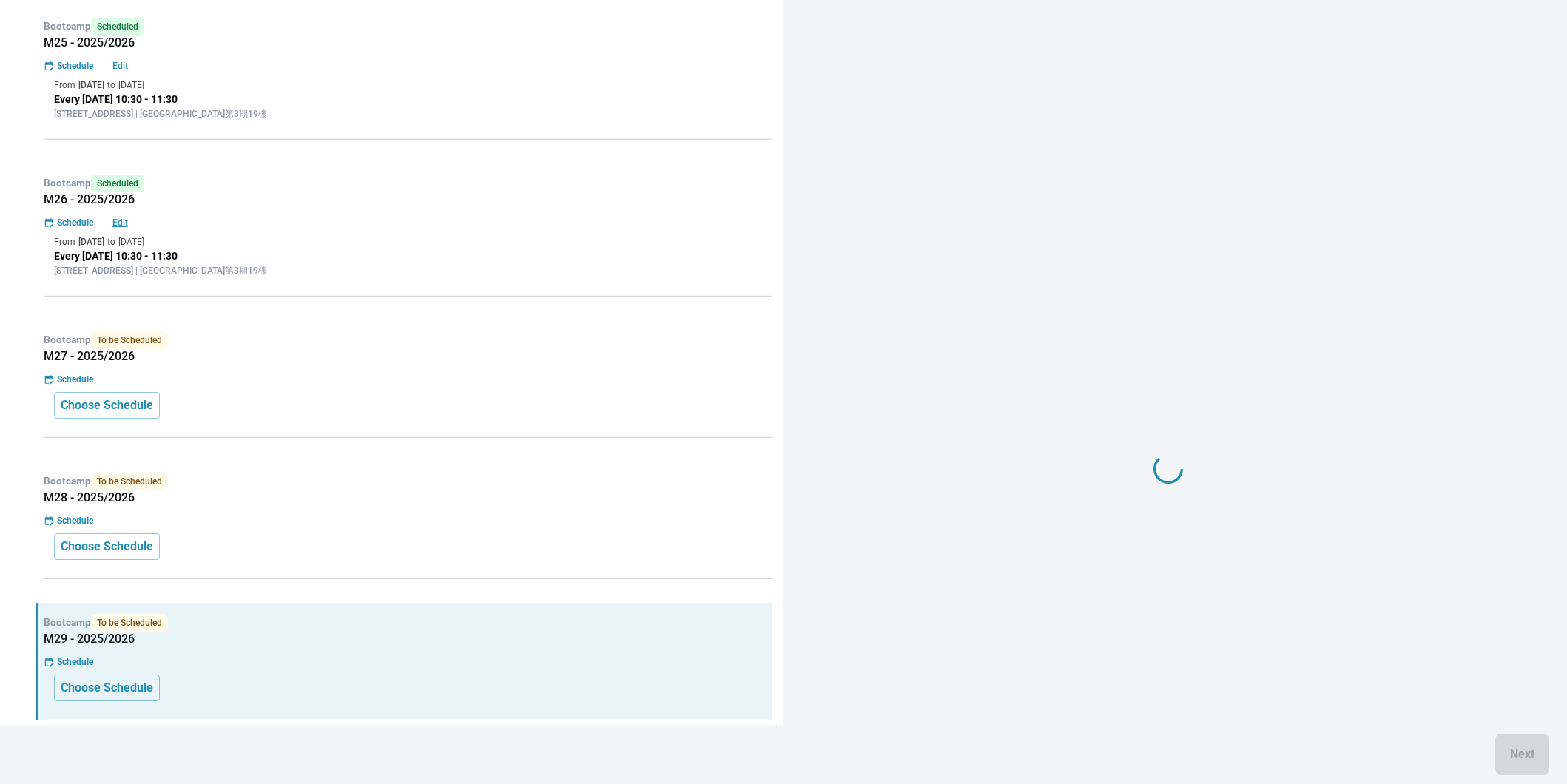
click at [605, 510] on div "Bootcamp To be Scheduled M28 - 2025/2026 Schedule Choose Schedule" at bounding box center [404, 520] width 736 height 118
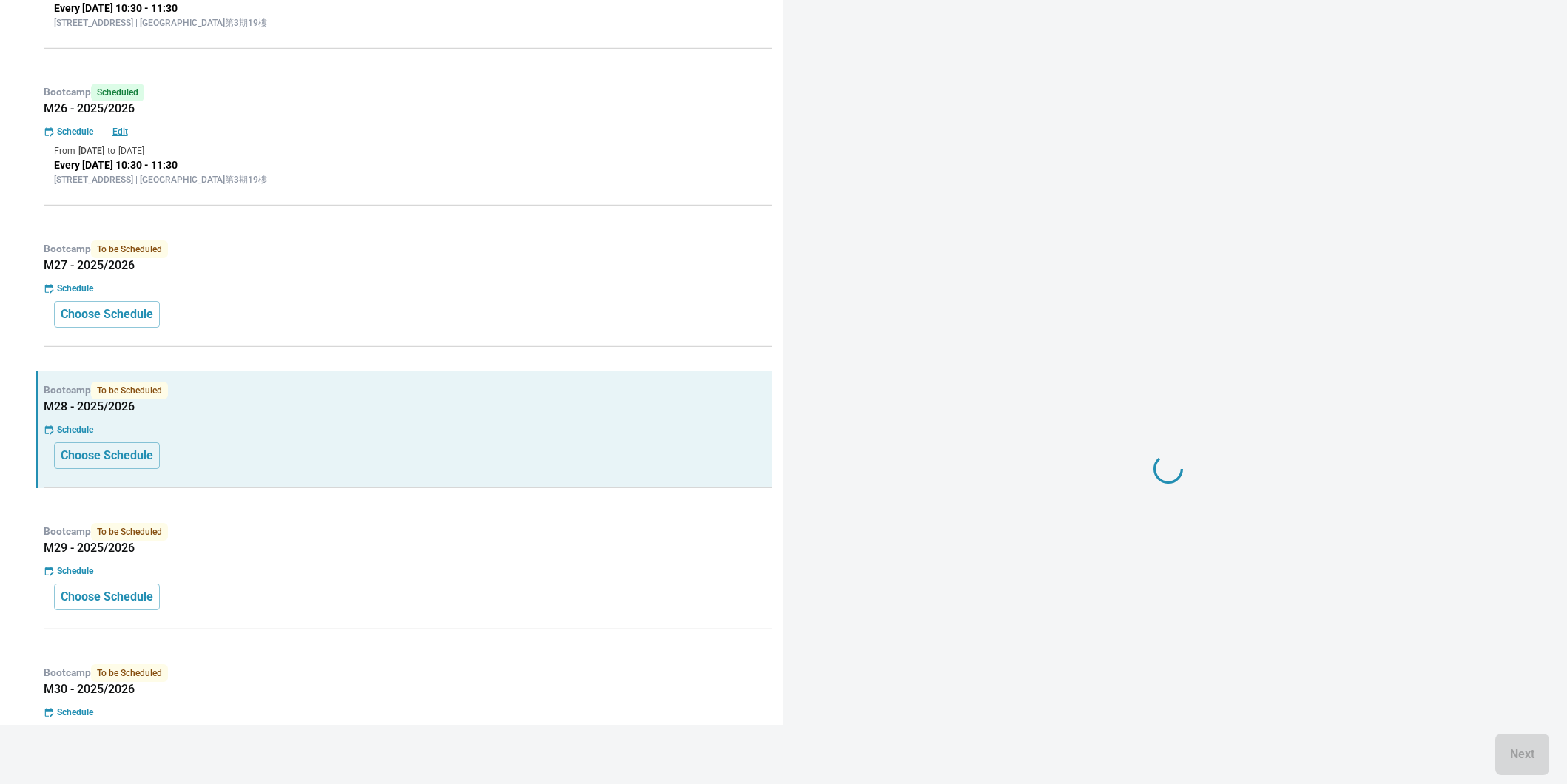
scroll to position [1116, 0]
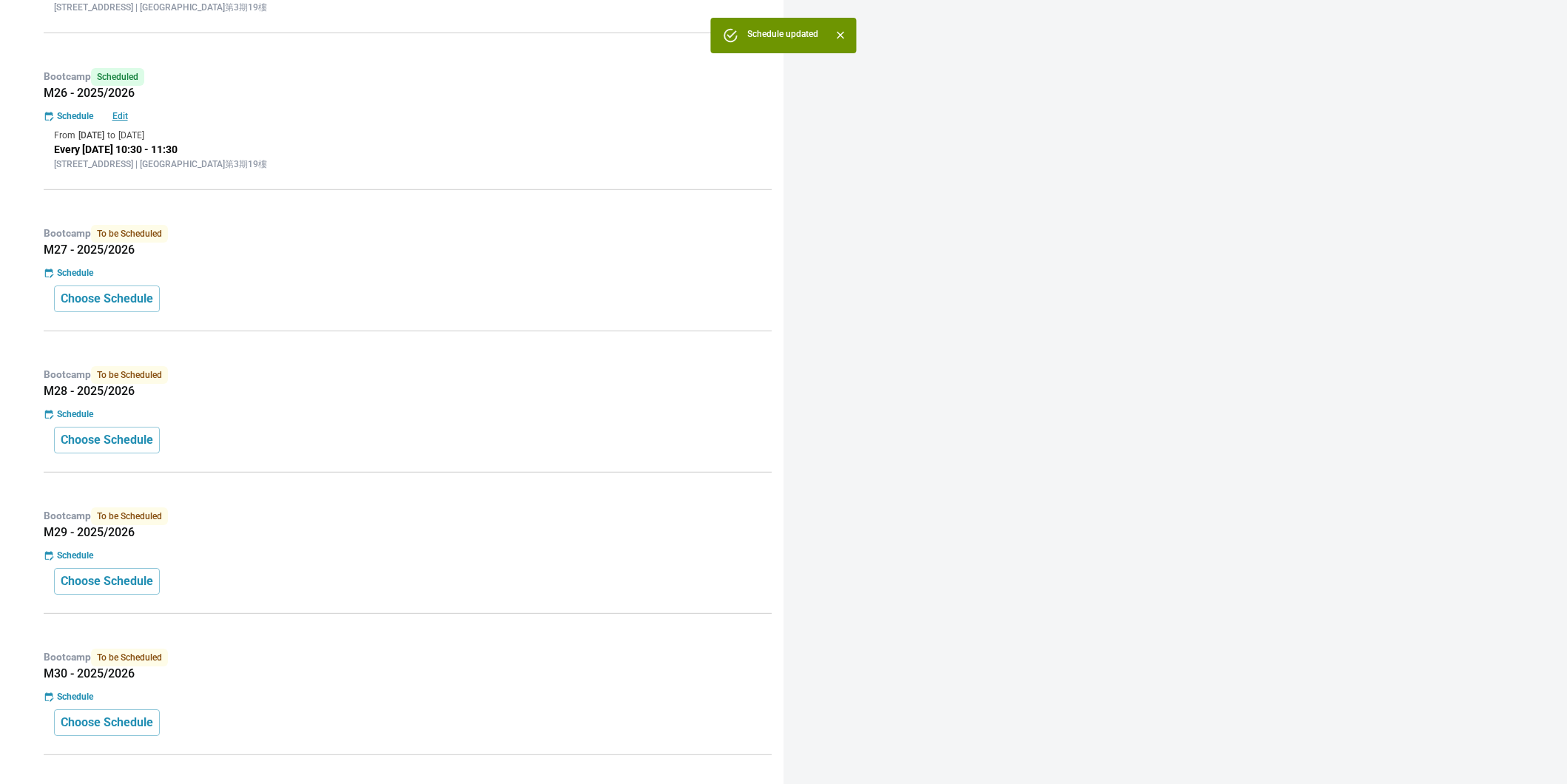
click at [611, 378] on p "Bootcamp To be Scheduled" at bounding box center [407, 375] width 728 height 18
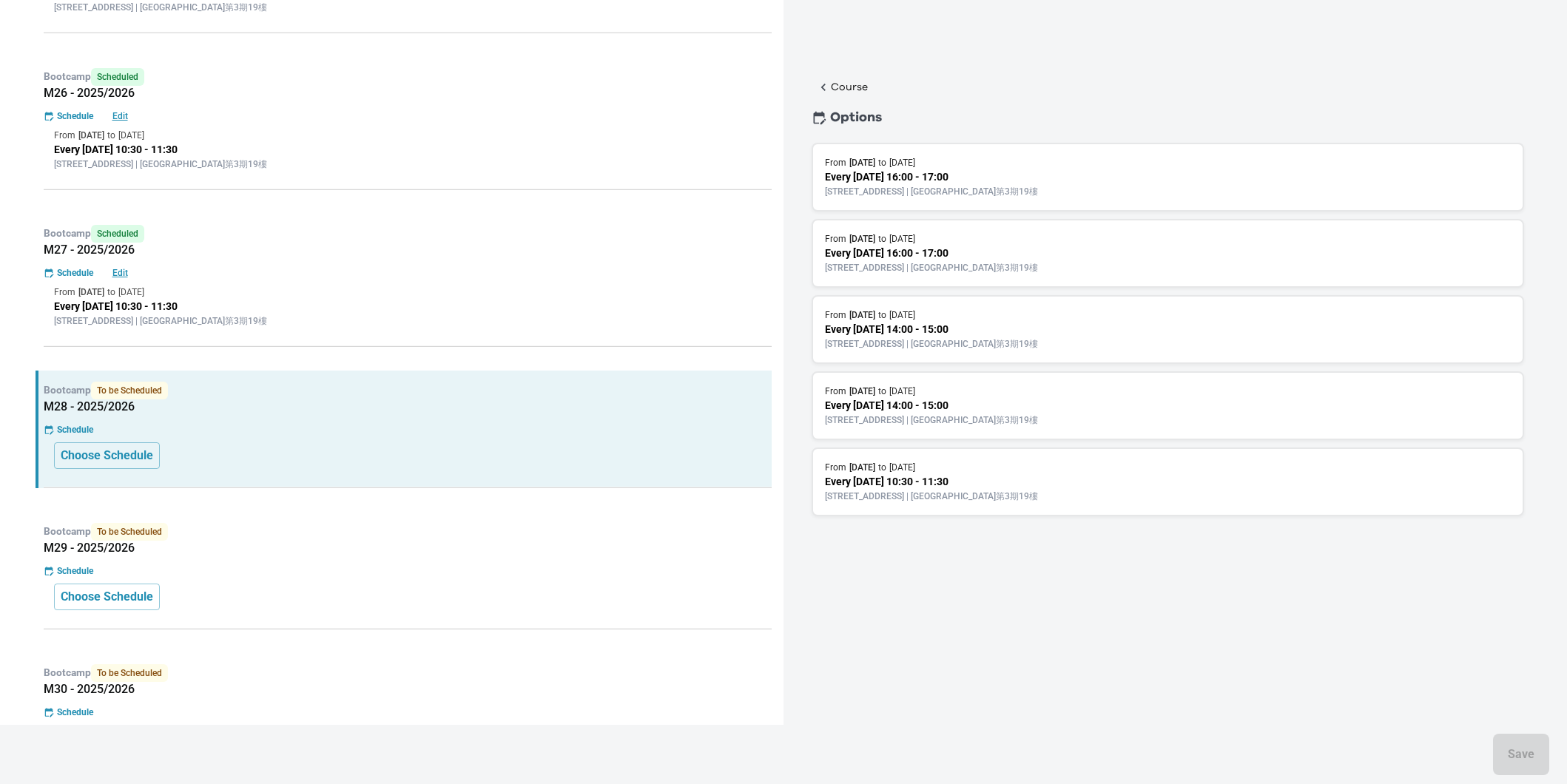
click at [987, 461] on div "From [DATE] to [DATE]" at bounding box center [1168, 467] width 686 height 13
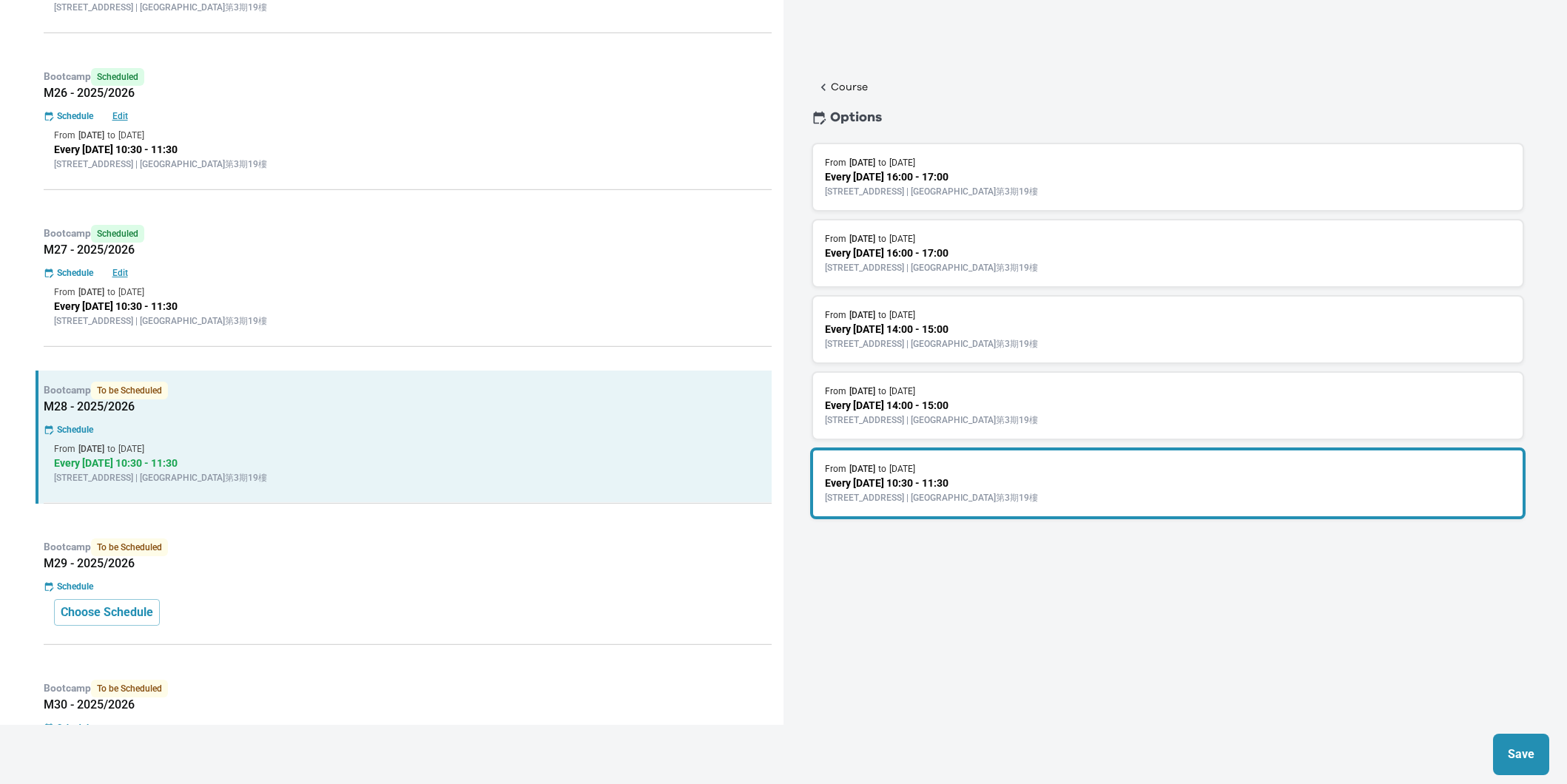
click at [1528, 763] on p "Save" at bounding box center [1521, 754] width 27 height 18
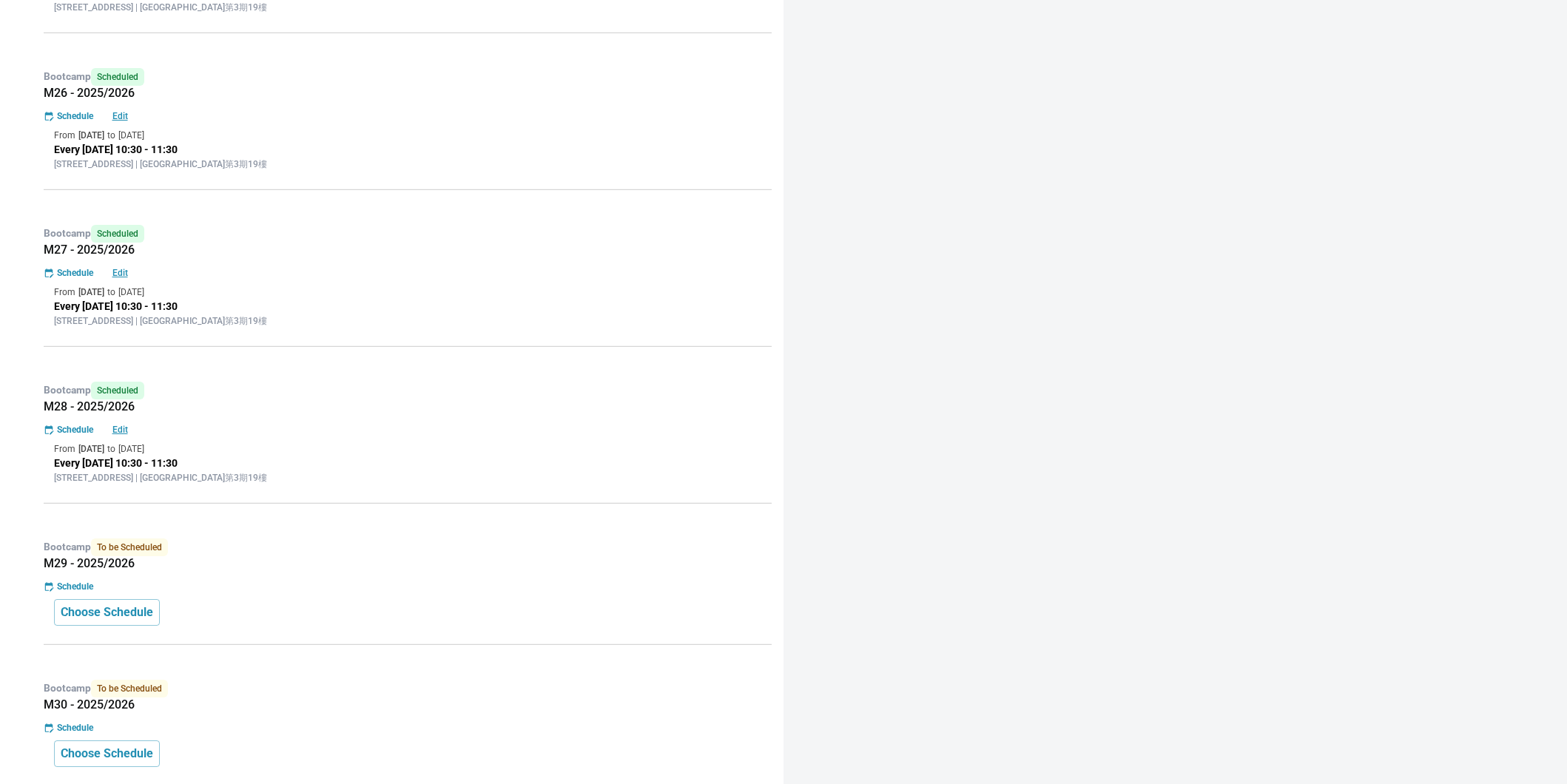
click at [427, 591] on div "Schedule" at bounding box center [407, 586] width 728 height 13
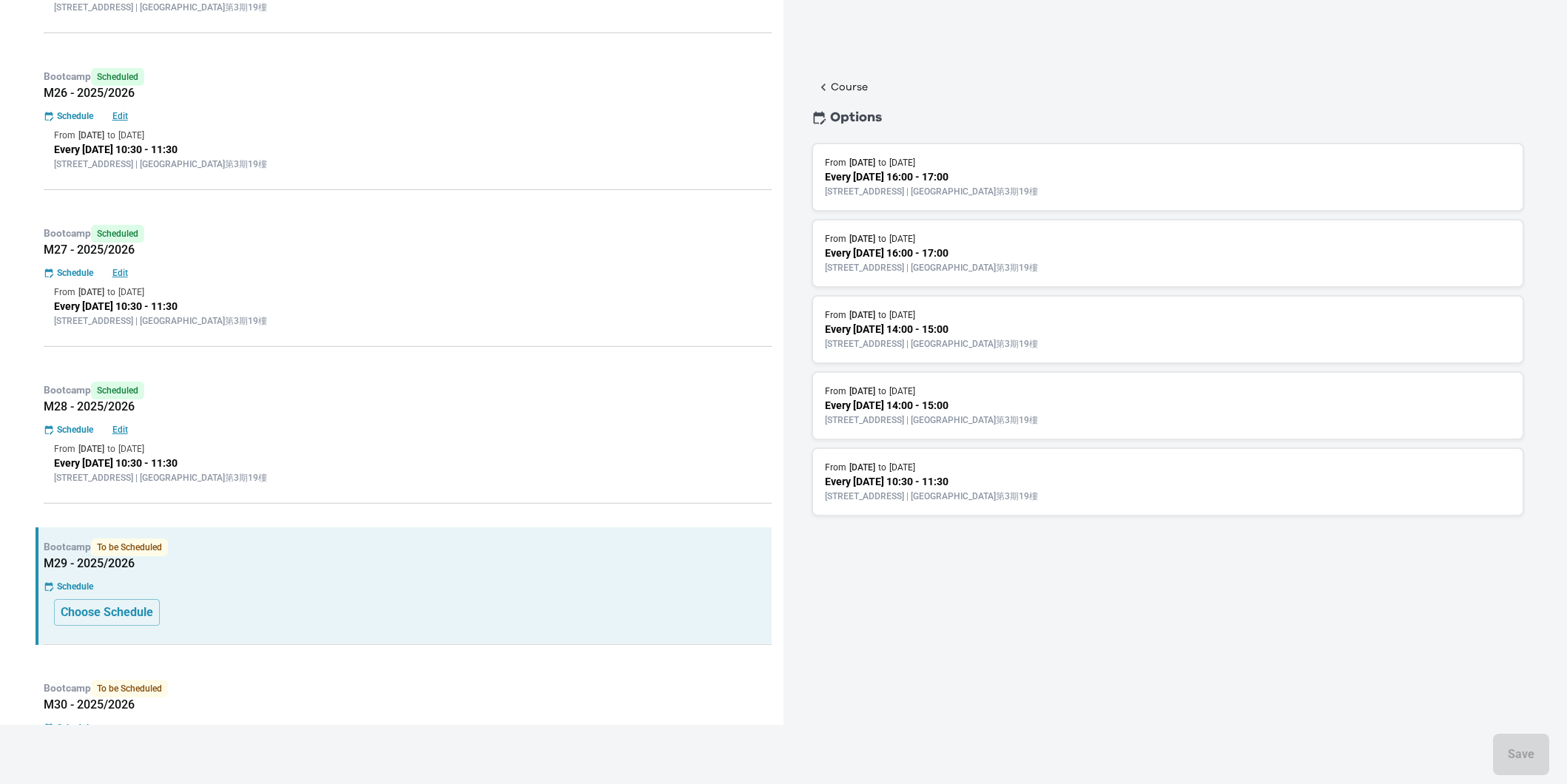
click at [1094, 492] on p "[STREET_ADDRESS] | [GEOGRAPHIC_DATA]第3期19樓" at bounding box center [1168, 496] width 686 height 13
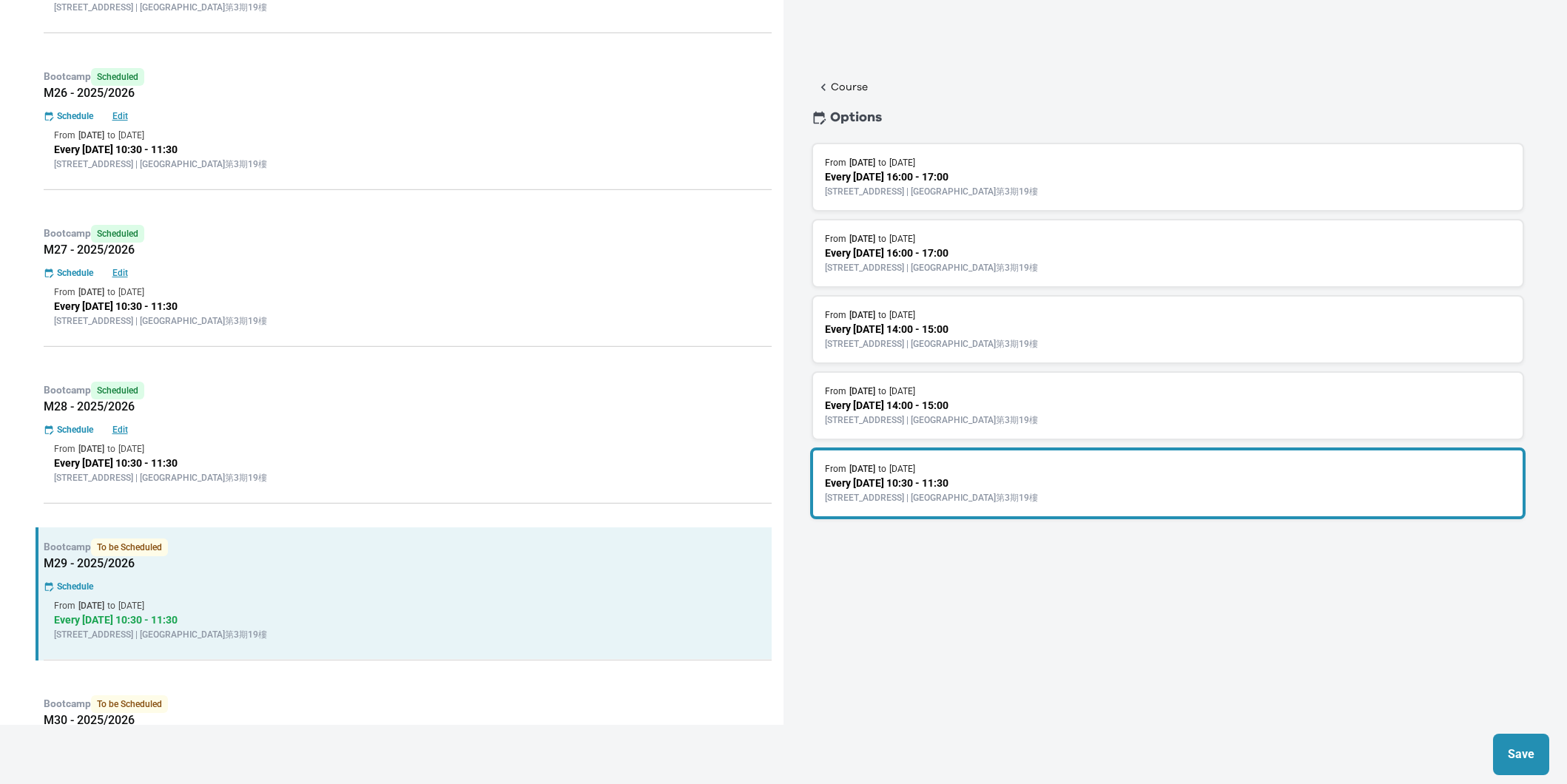
click at [1530, 745] on p "Save" at bounding box center [1521, 754] width 27 height 18
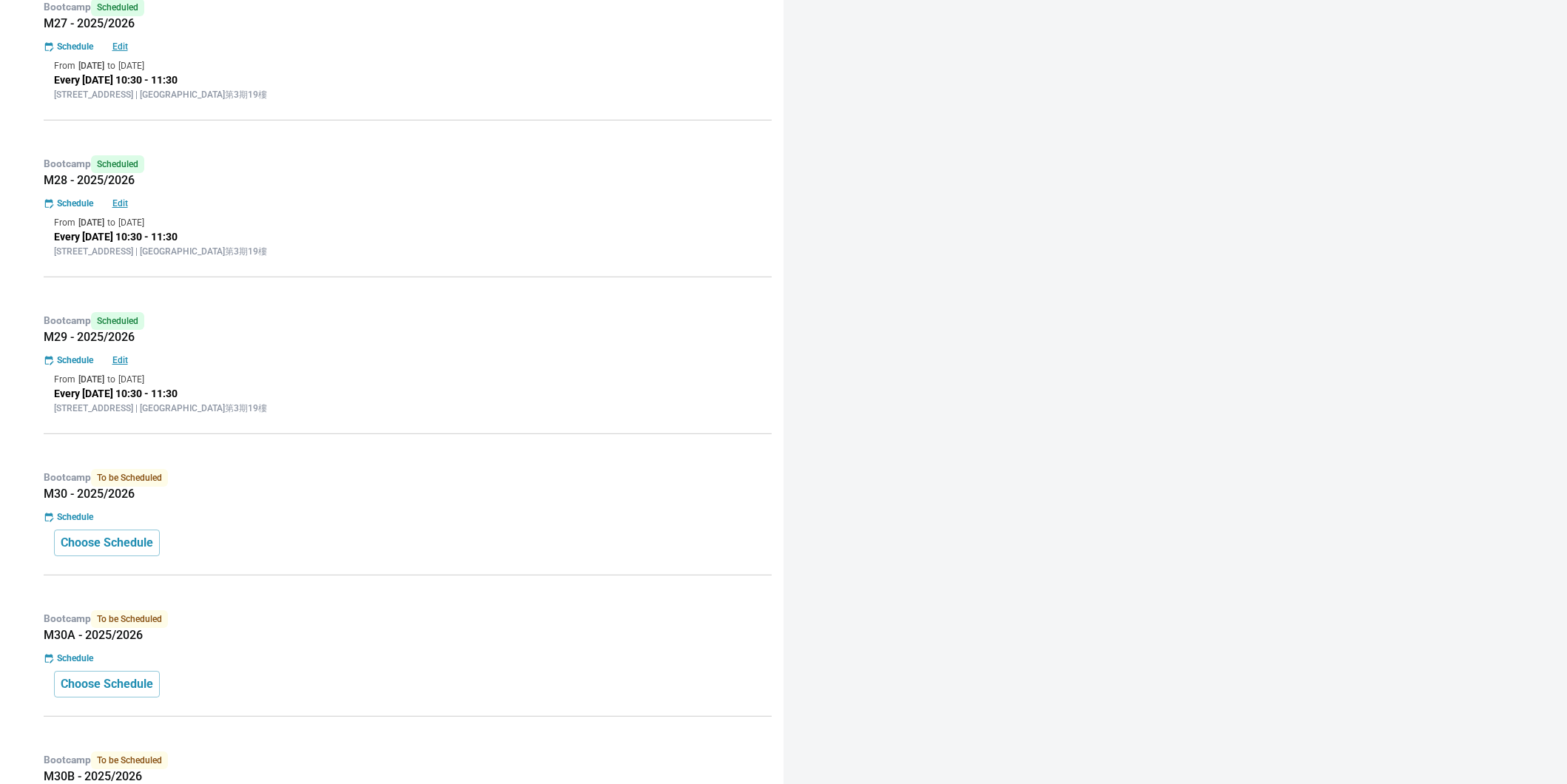
scroll to position [1347, 0]
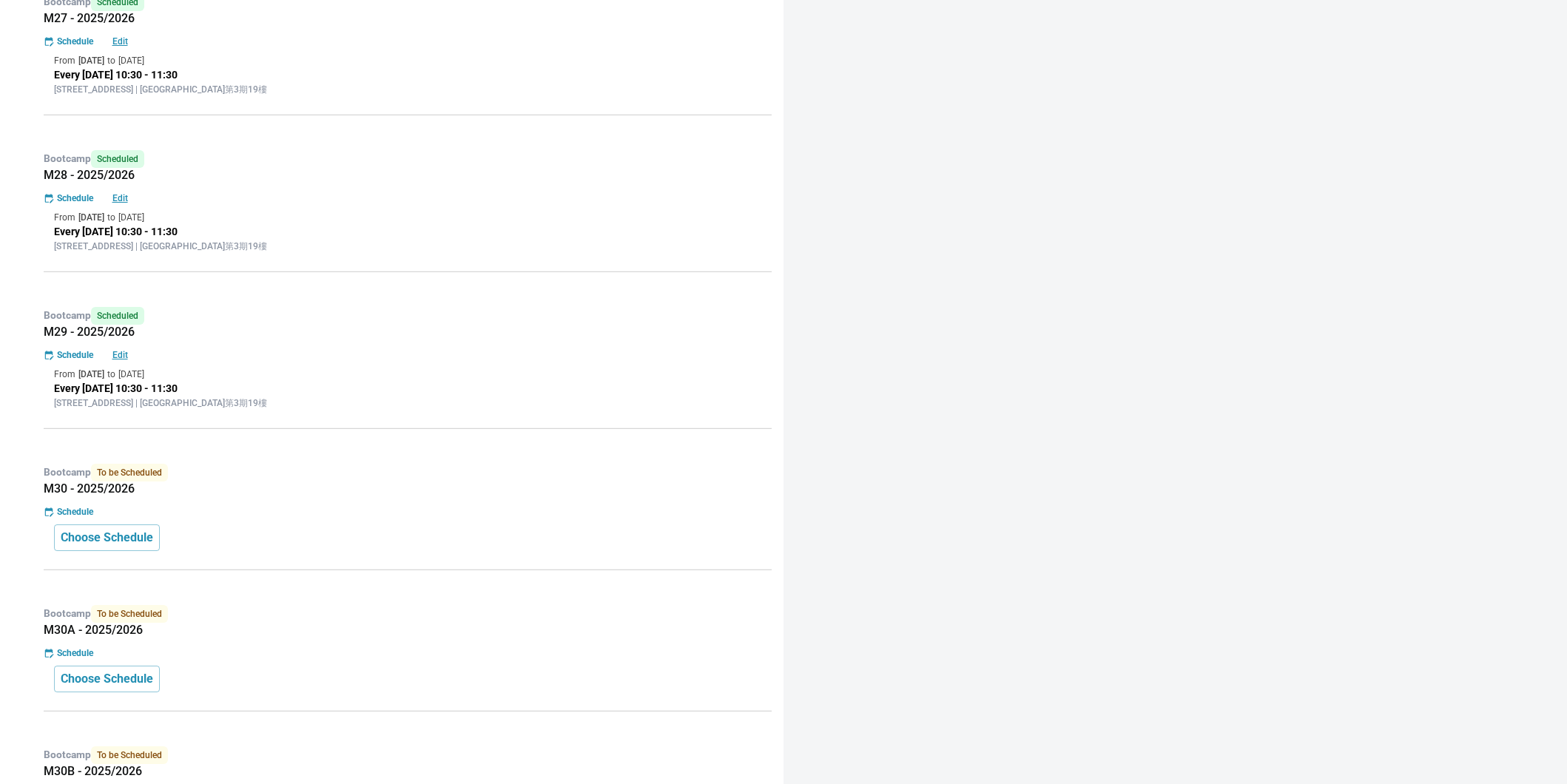
click at [378, 515] on div "Schedule" at bounding box center [407, 511] width 728 height 13
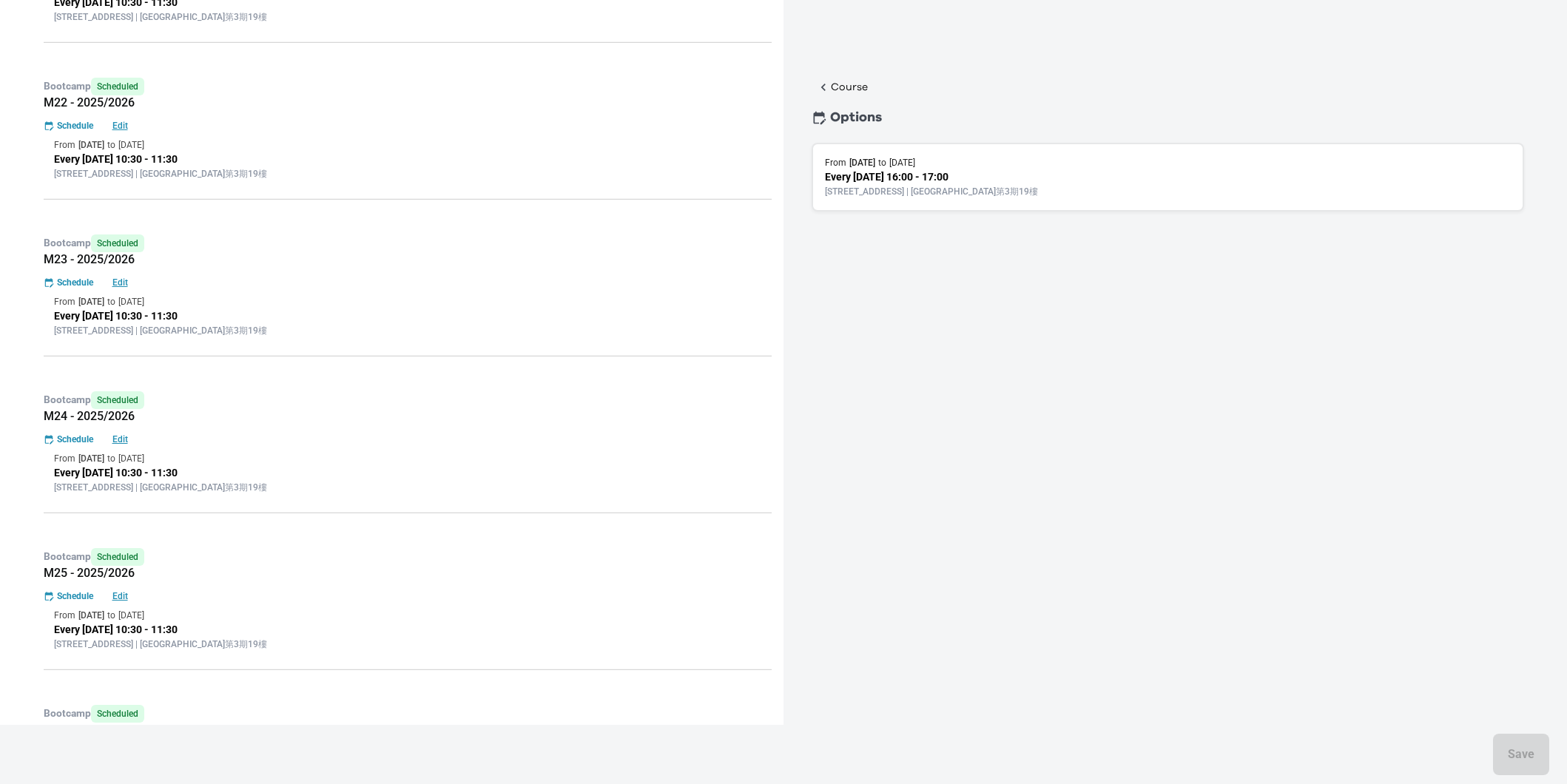
scroll to position [411, 0]
